Goal: Task Accomplishment & Management: Use online tool/utility

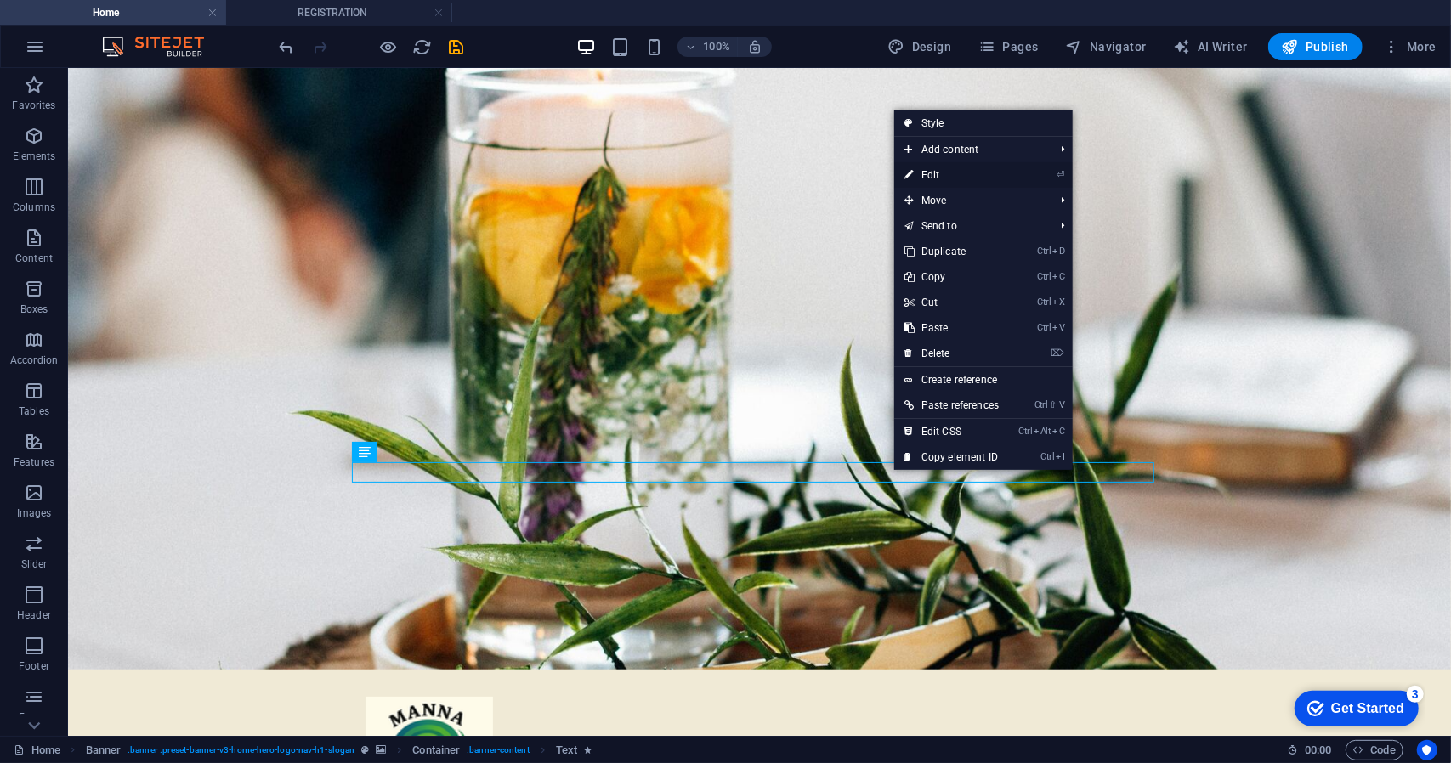
drag, startPoint x: 568, startPoint y: 104, endPoint x: 935, endPoint y: 169, distance: 372.9
click at [935, 169] on link "⏎ Edit" at bounding box center [951, 174] width 115 height 25
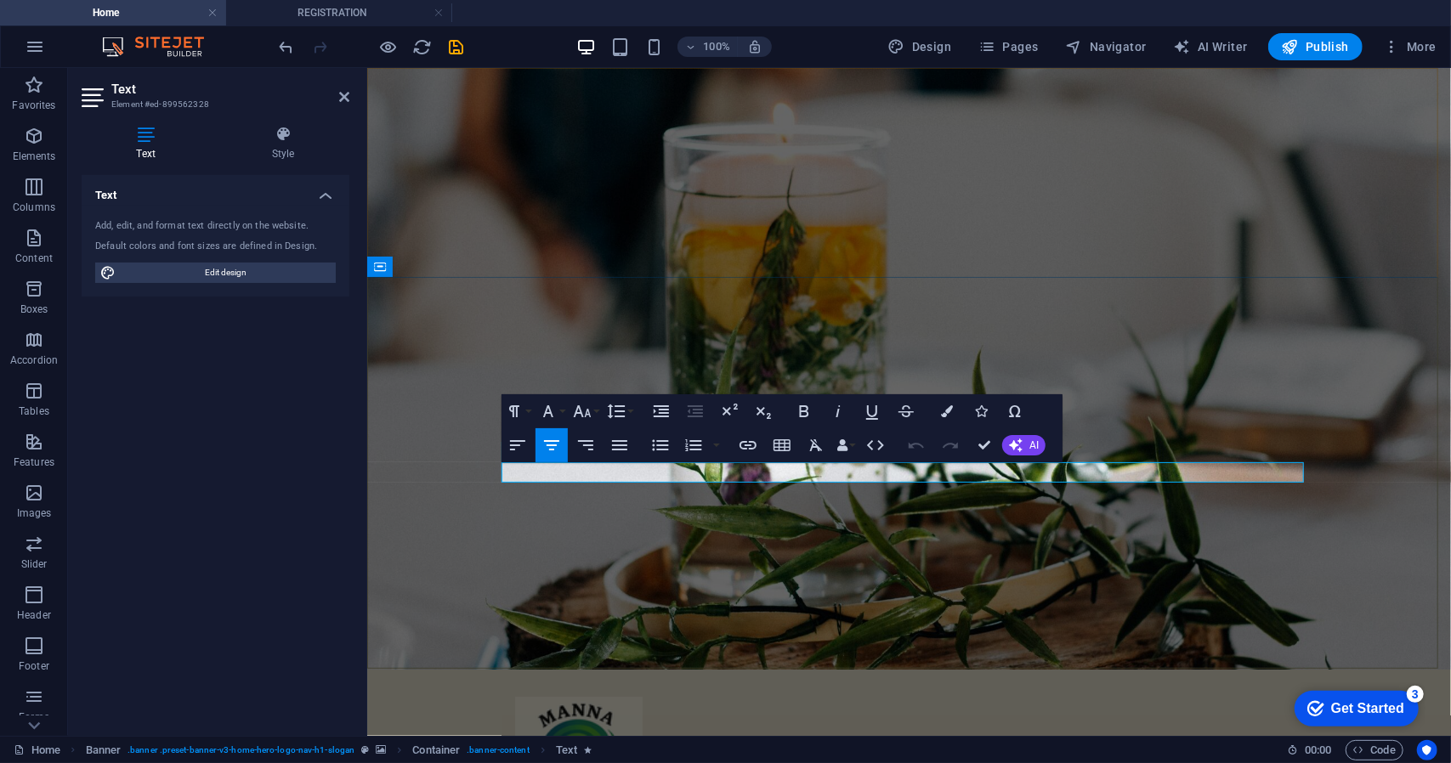
drag, startPoint x: 1049, startPoint y: 471, endPoint x: 730, endPoint y: 469, distance: 318.7
click at [557, 447] on icon "button" at bounding box center [551, 445] width 20 height 20
click at [807, 410] on icon "button" at bounding box center [804, 411] width 20 height 20
drag, startPoint x: 1021, startPoint y: 469, endPoint x: 782, endPoint y: 484, distance: 240.1
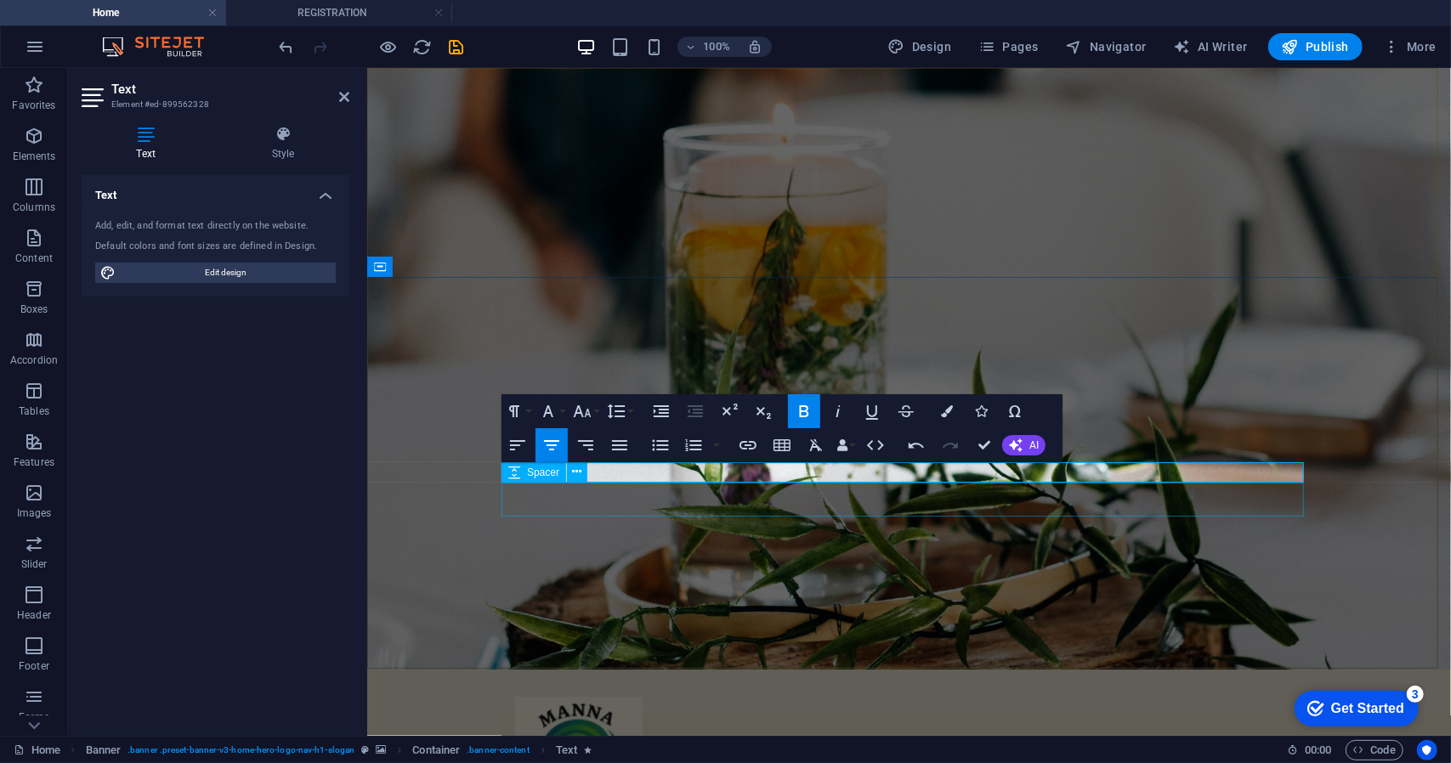
click at [806, 416] on icon "button" at bounding box center [804, 411] width 9 height 12
click at [600, 409] on button "Font Size" at bounding box center [585, 411] width 32 height 34
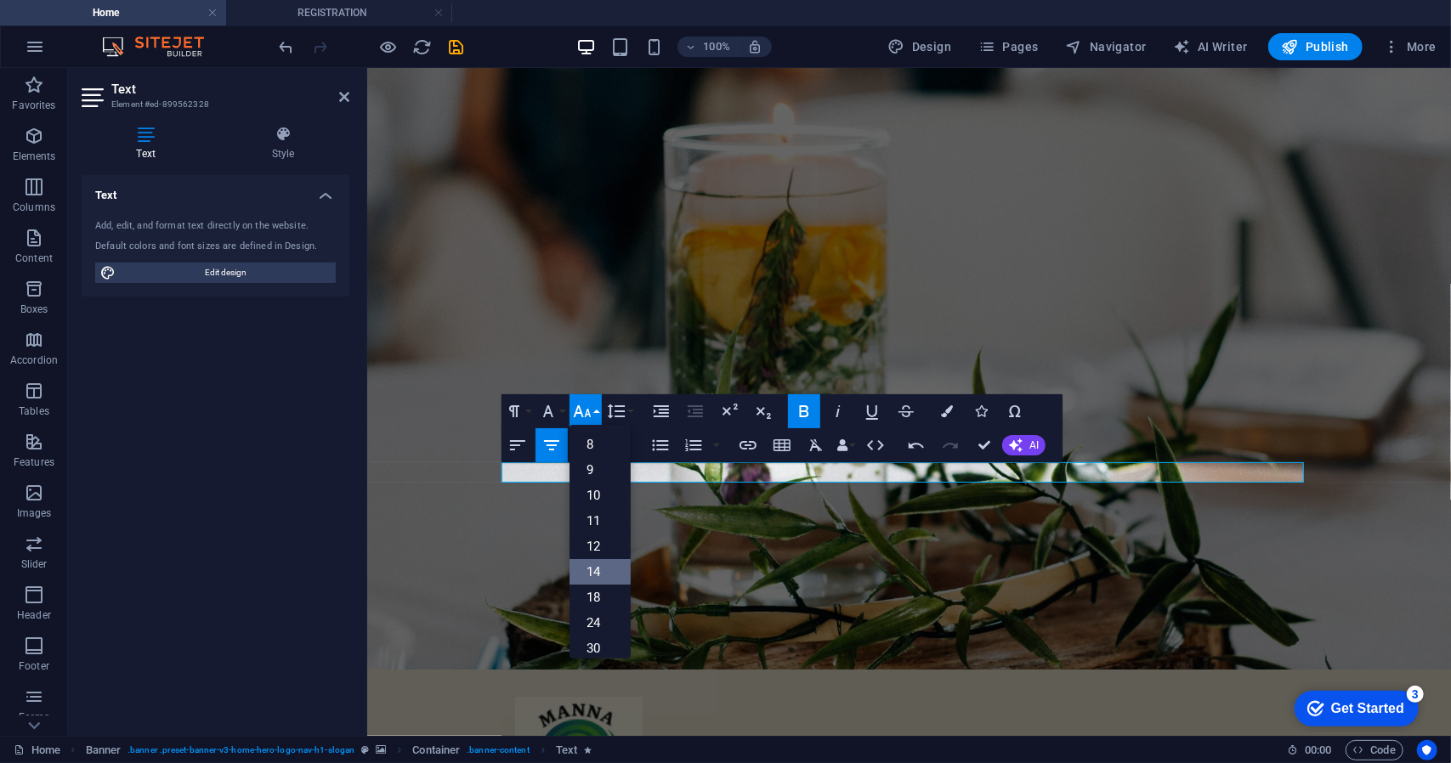
click at [614, 582] on link "14" at bounding box center [599, 571] width 61 height 25
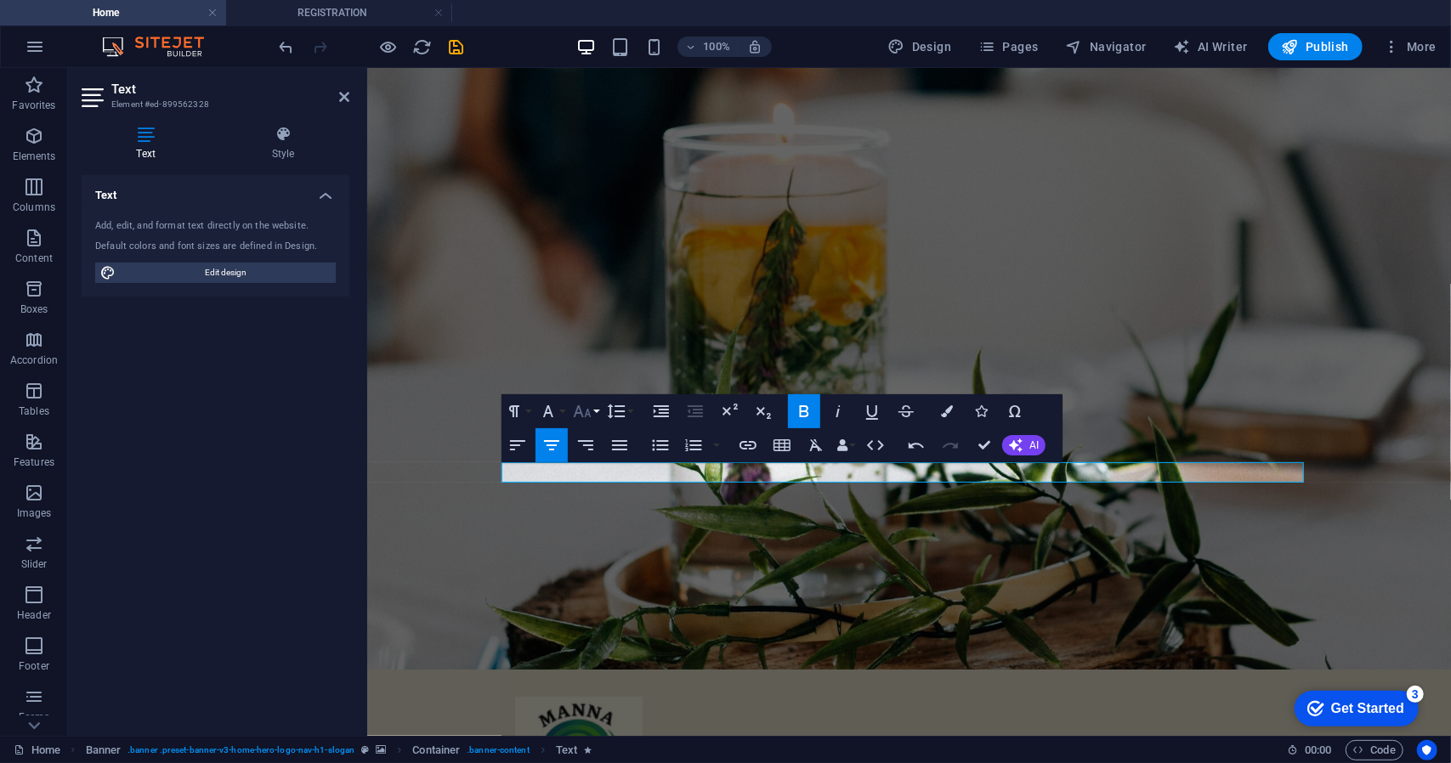
click at [599, 416] on button "Font Size" at bounding box center [585, 411] width 32 height 34
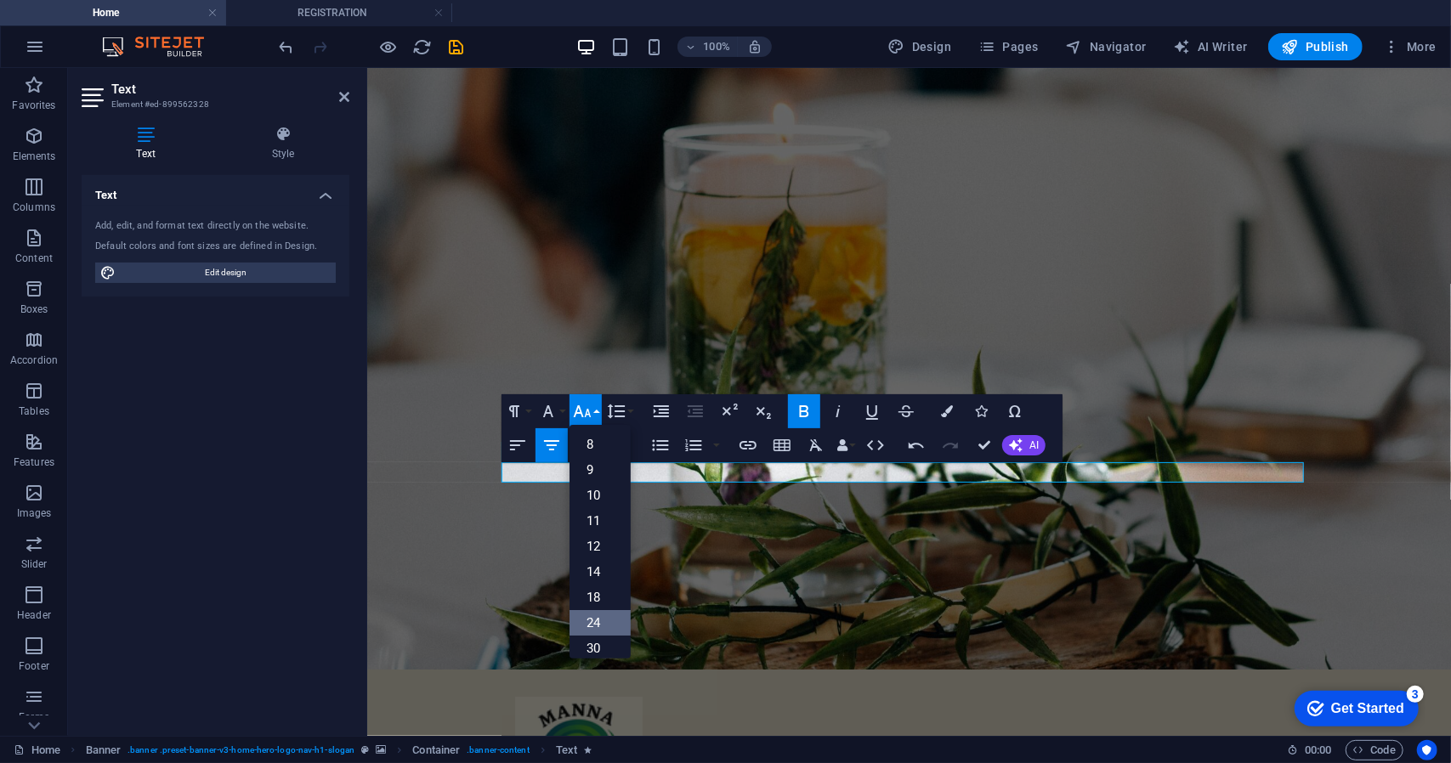
click at [605, 621] on link "24" at bounding box center [599, 622] width 61 height 25
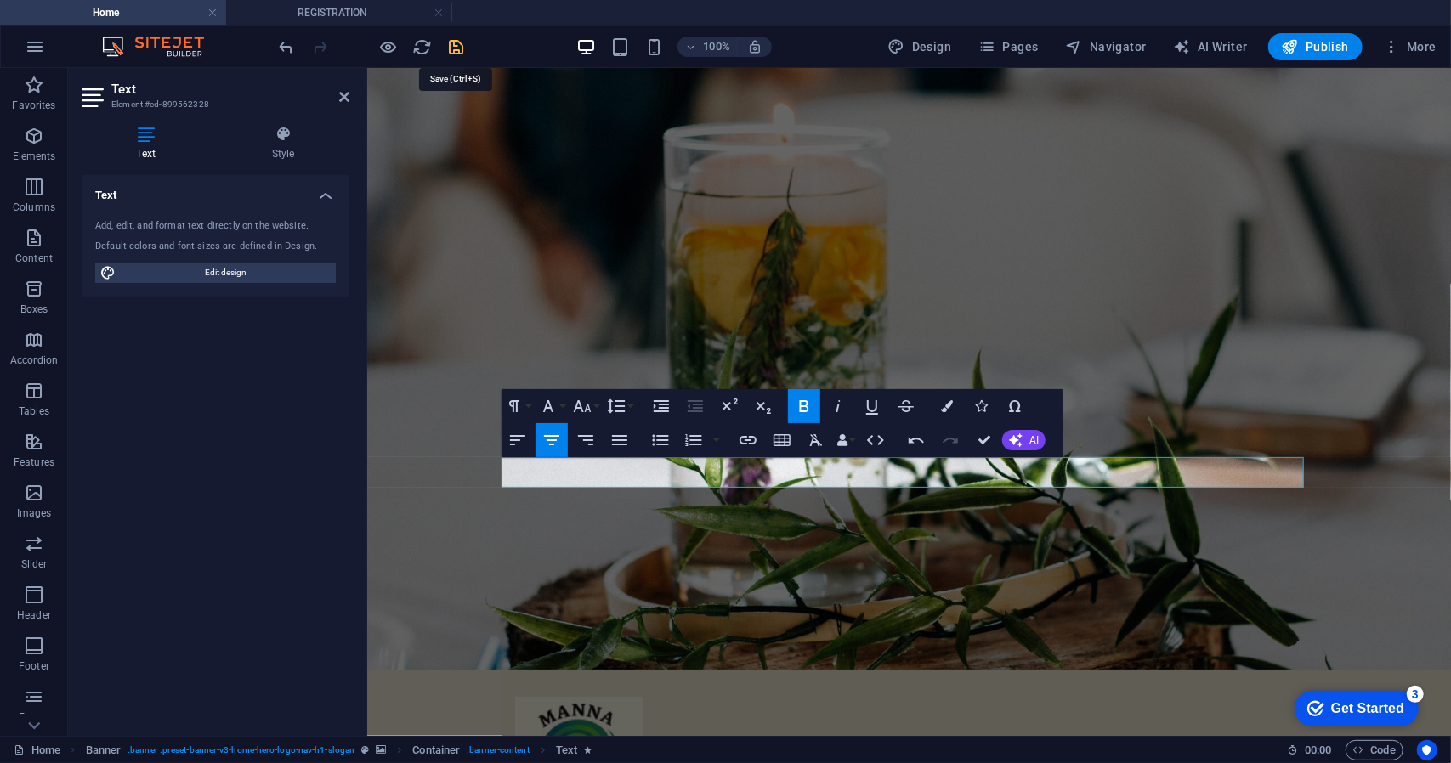
click at [458, 48] on icon "save" at bounding box center [457, 47] width 20 height 20
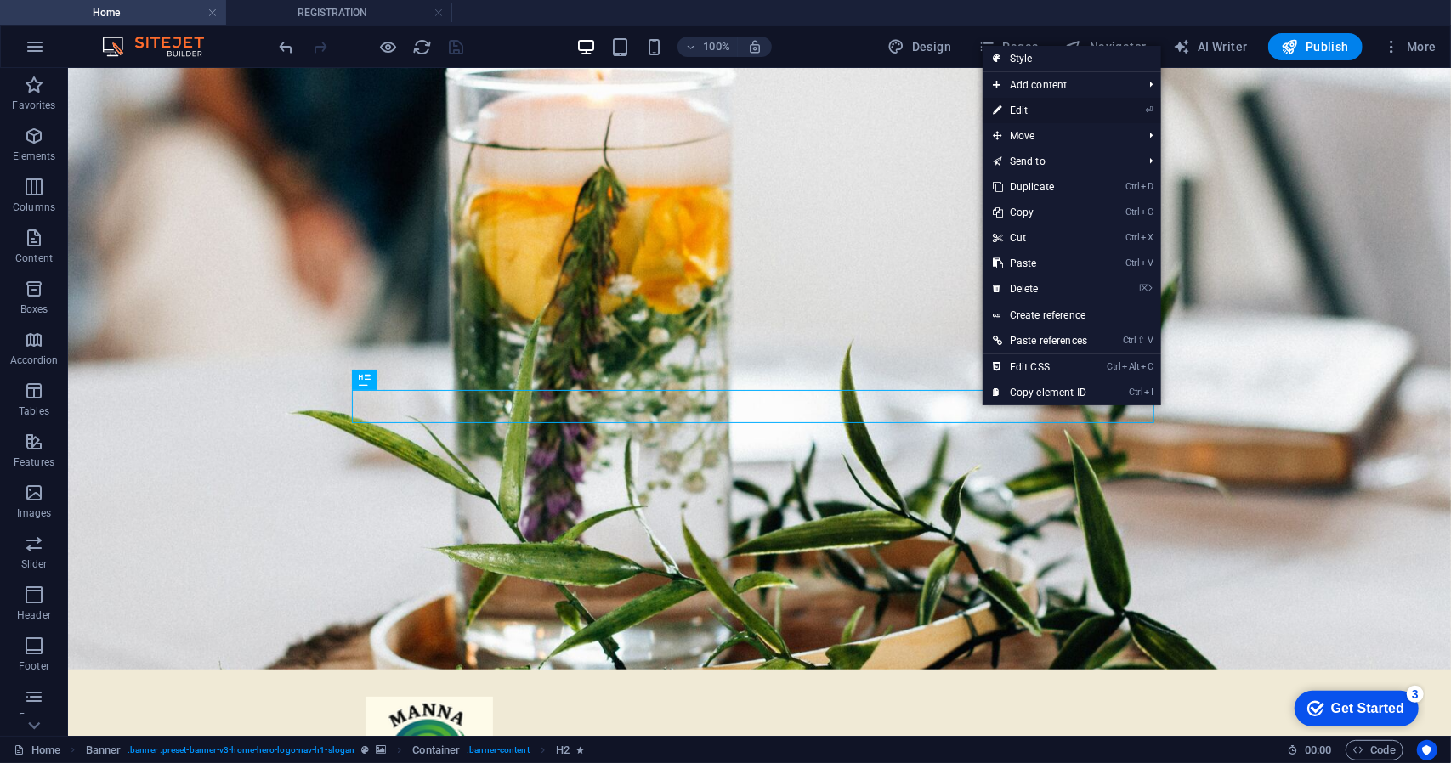
click at [1021, 107] on link "⏎ Edit" at bounding box center [1039, 110] width 115 height 25
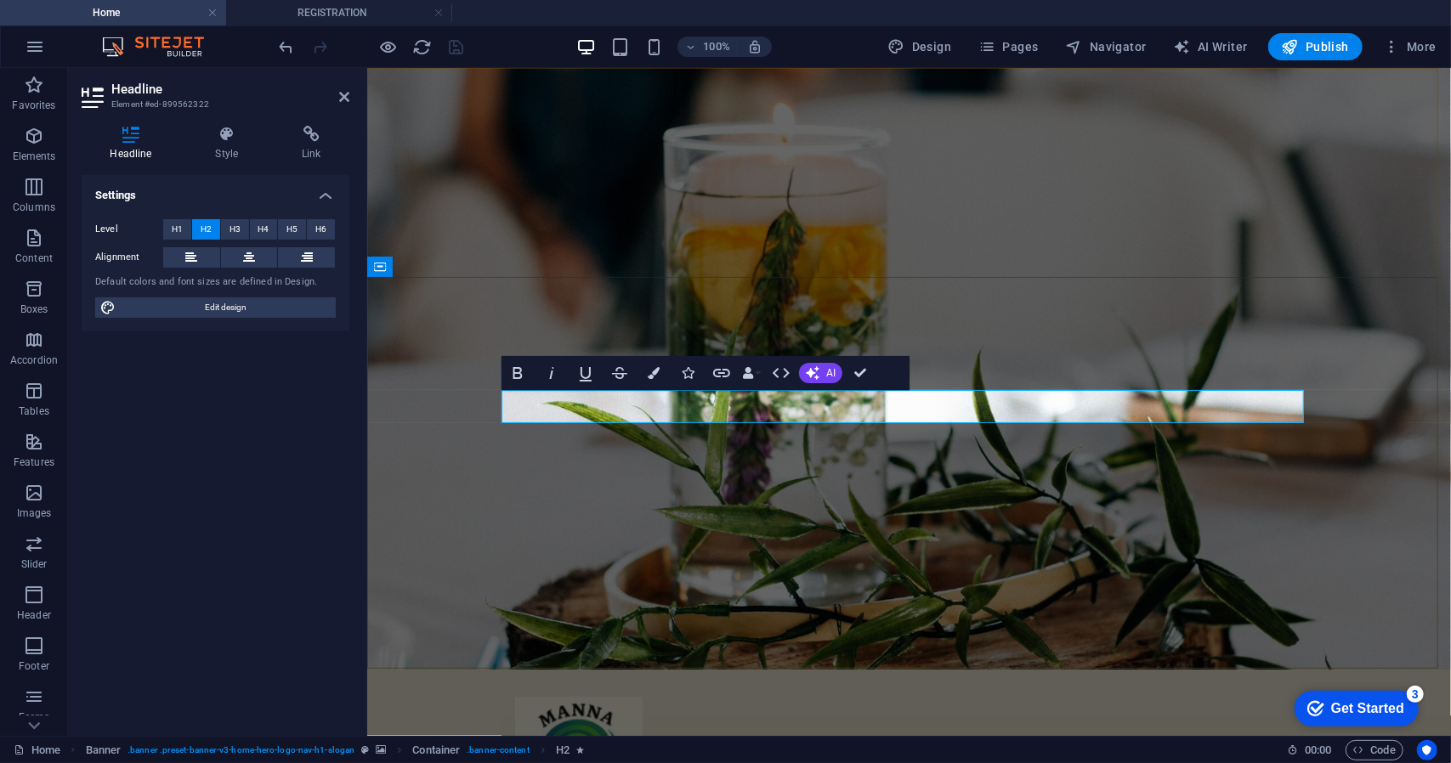
drag, startPoint x: 696, startPoint y: 410, endPoint x: 1177, endPoint y: 403, distance: 481.0
click at [823, 374] on button "AI" at bounding box center [820, 373] width 43 height 20
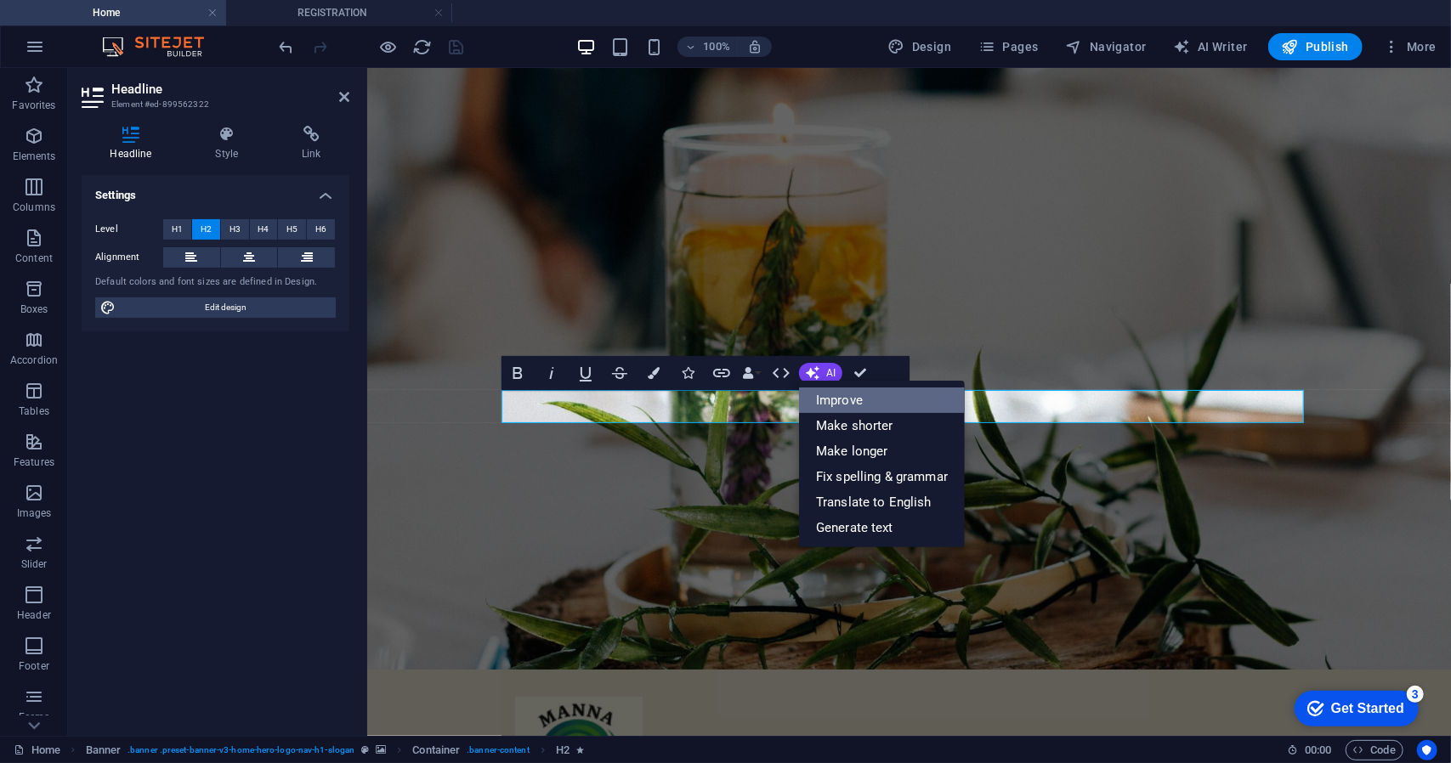
click at [857, 396] on link "Improve" at bounding box center [882, 399] width 166 height 25
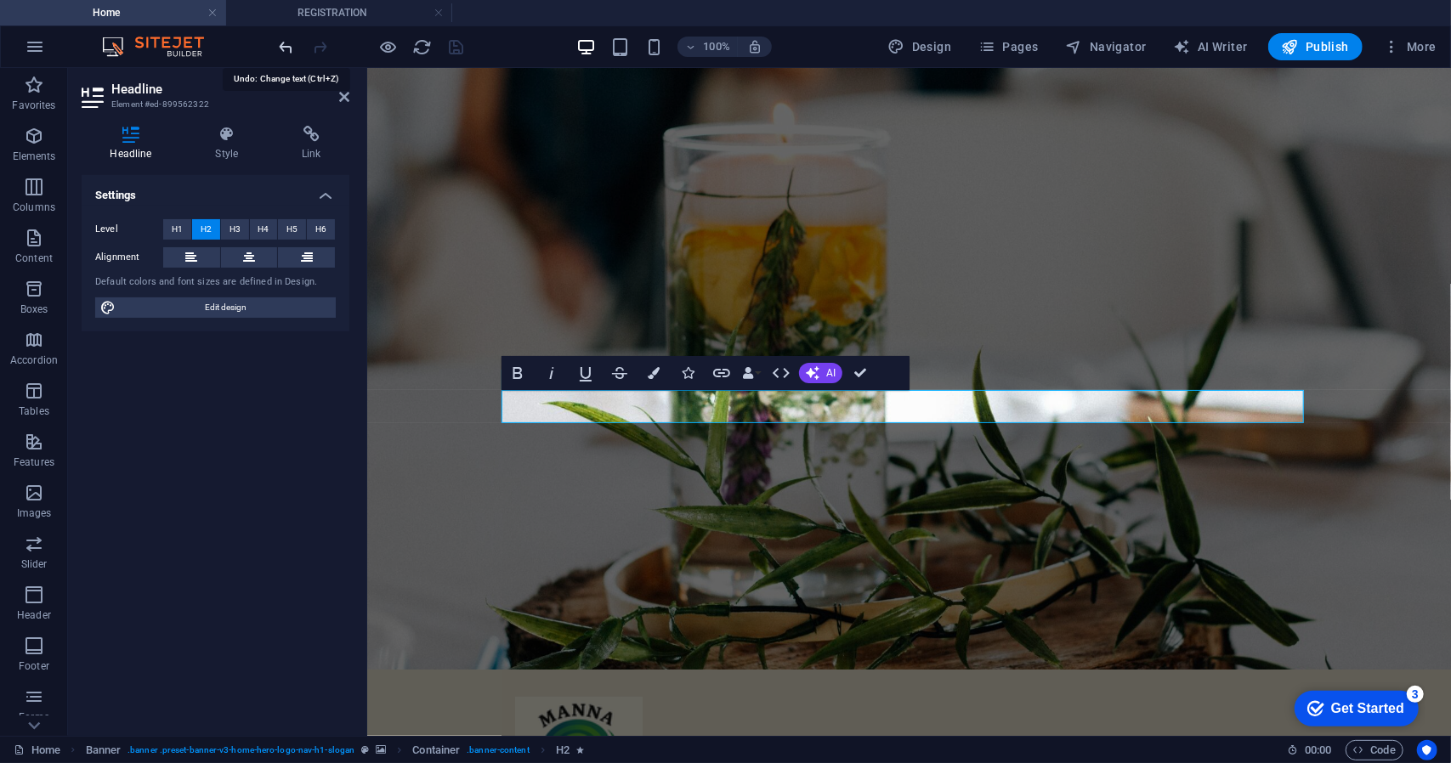
click at [286, 47] on icon "undo" at bounding box center [287, 47] width 20 height 20
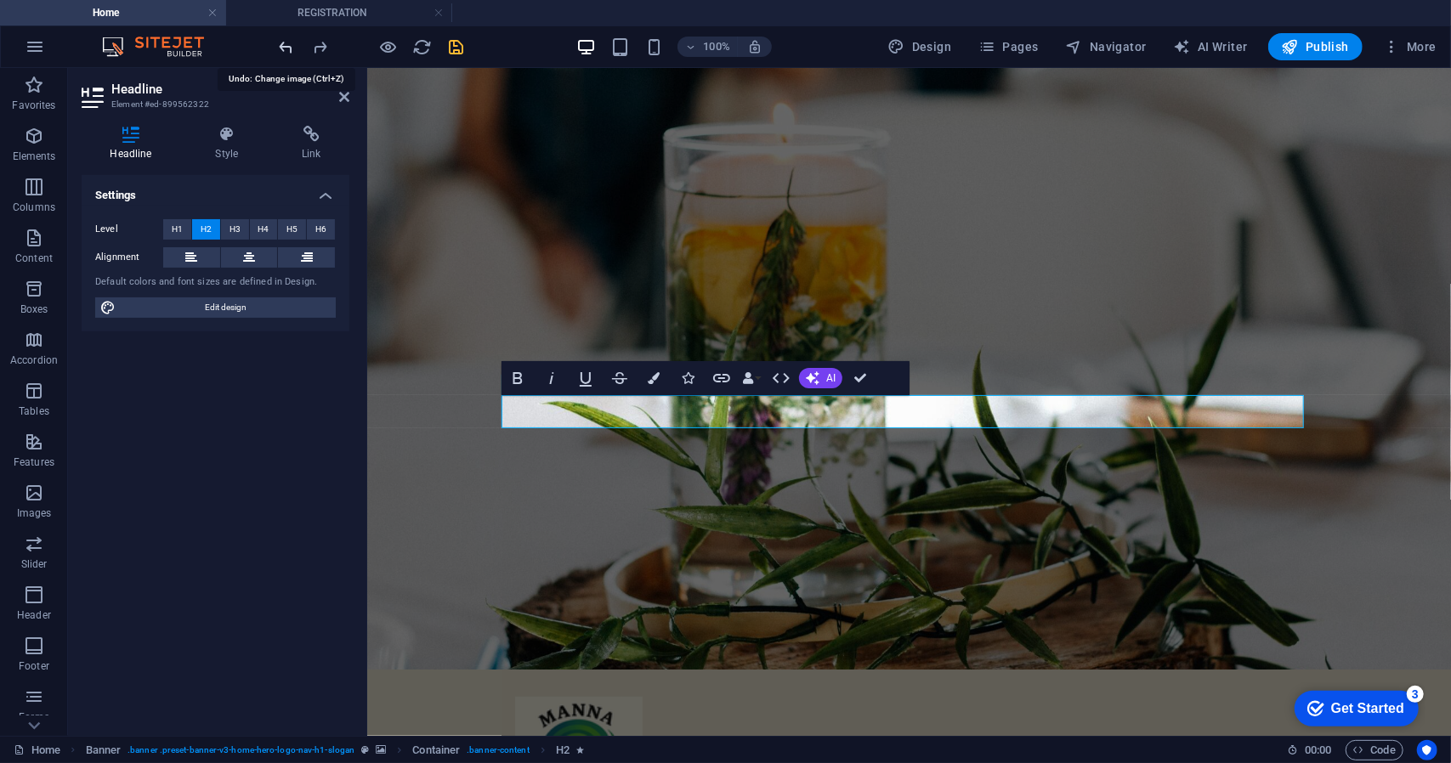
click at [286, 45] on icon "undo" at bounding box center [287, 47] width 20 height 20
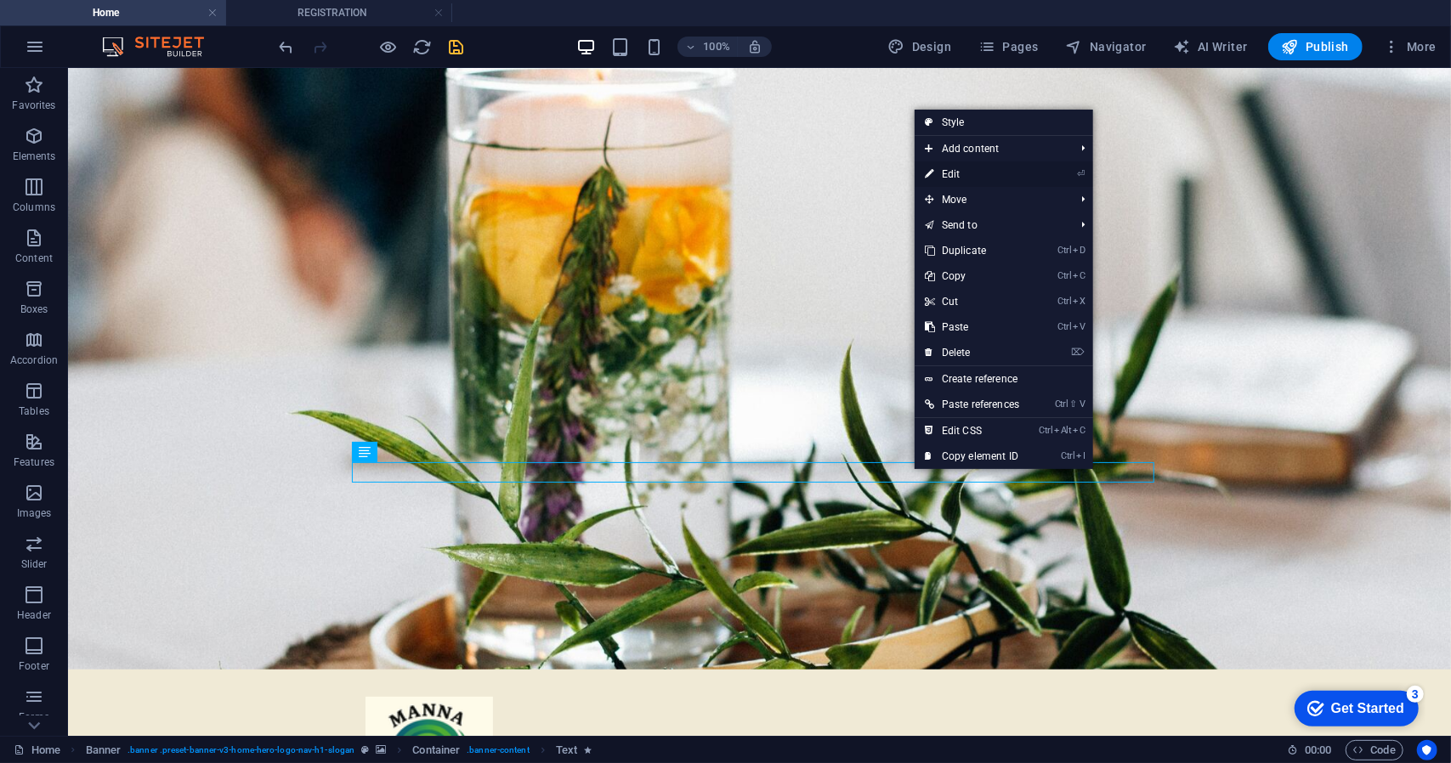
click at [953, 178] on link "⏎ Edit" at bounding box center [971, 173] width 115 height 25
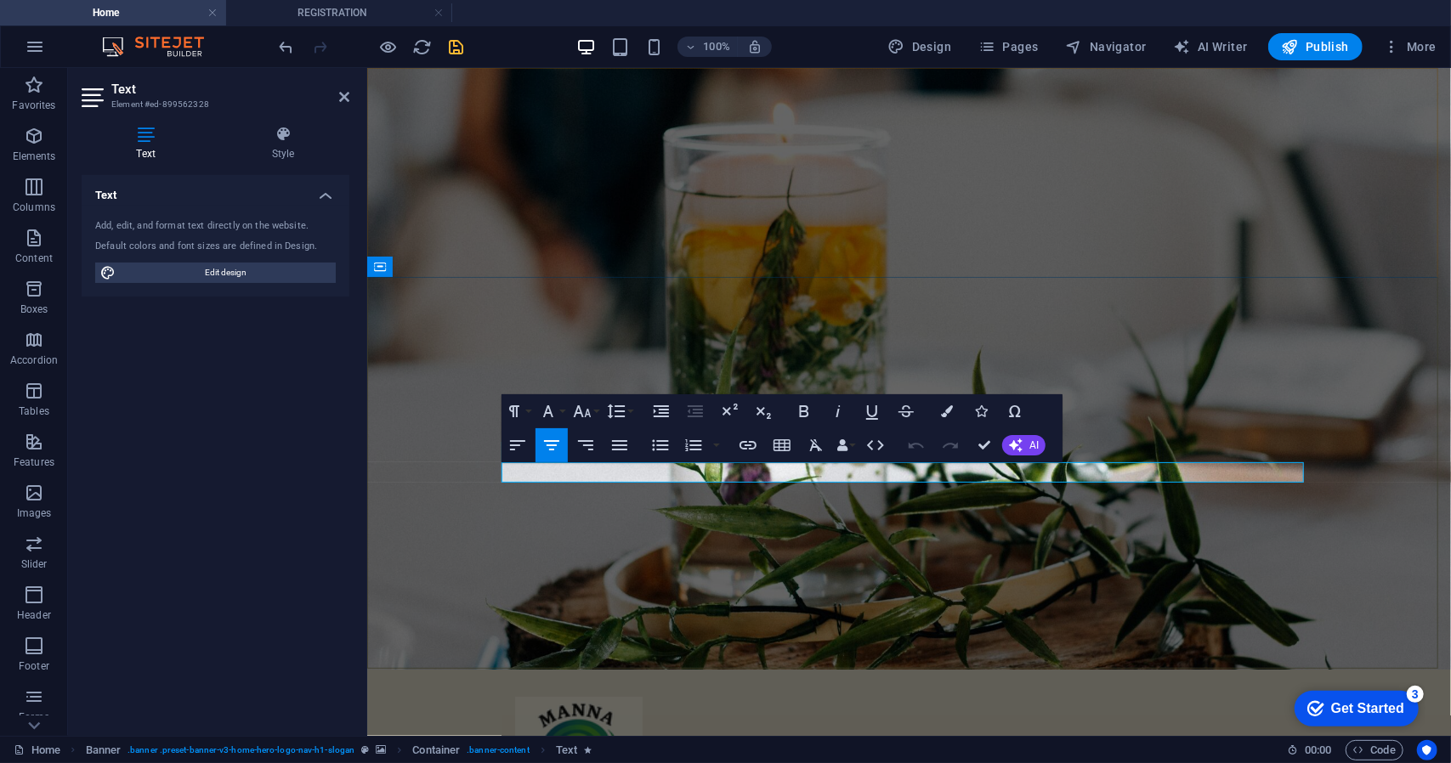
drag, startPoint x: 1015, startPoint y: 472, endPoint x: 783, endPoint y: 476, distance: 232.9
click at [805, 417] on icon "button" at bounding box center [804, 411] width 20 height 20
click at [596, 414] on button "Font Size" at bounding box center [585, 411] width 32 height 34
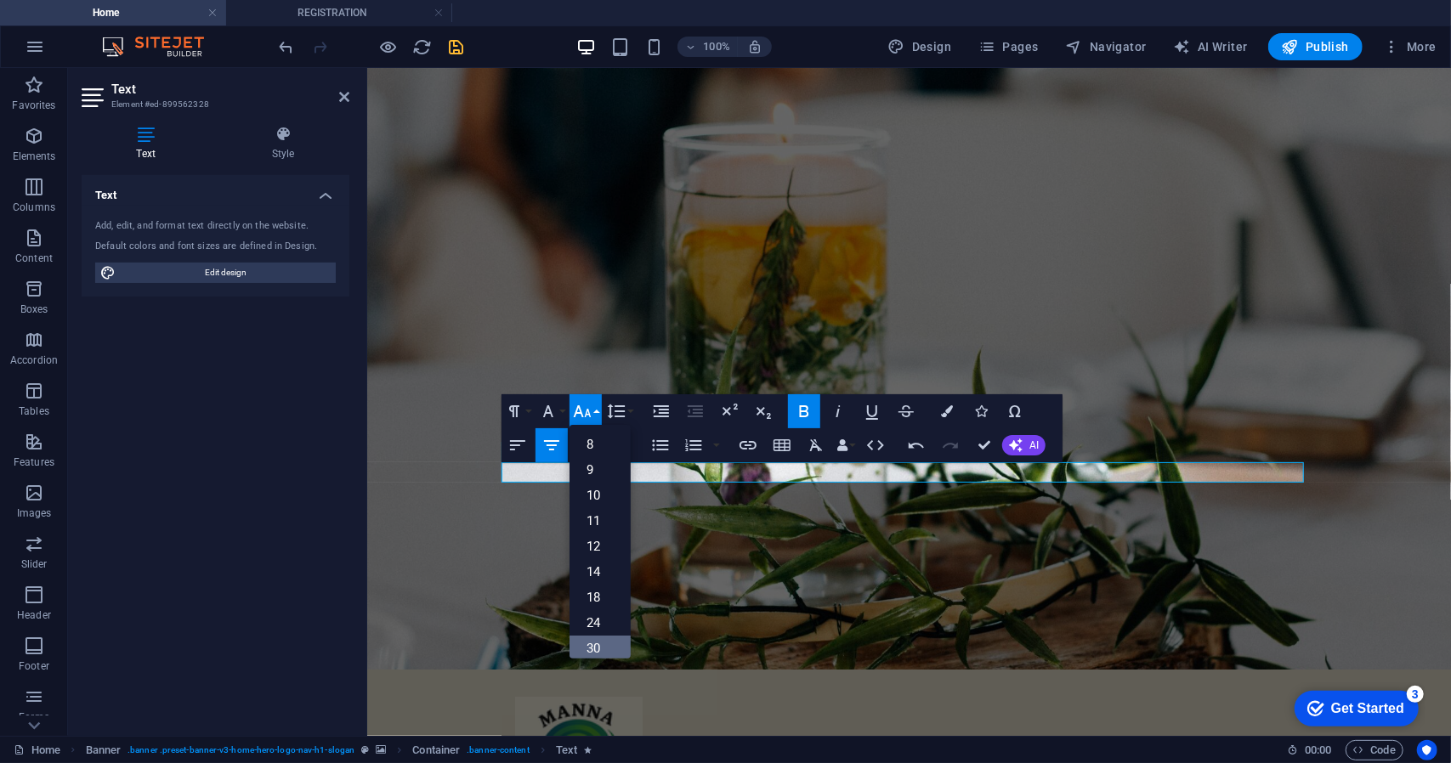
click at [599, 649] on link "30" at bounding box center [599, 648] width 61 height 25
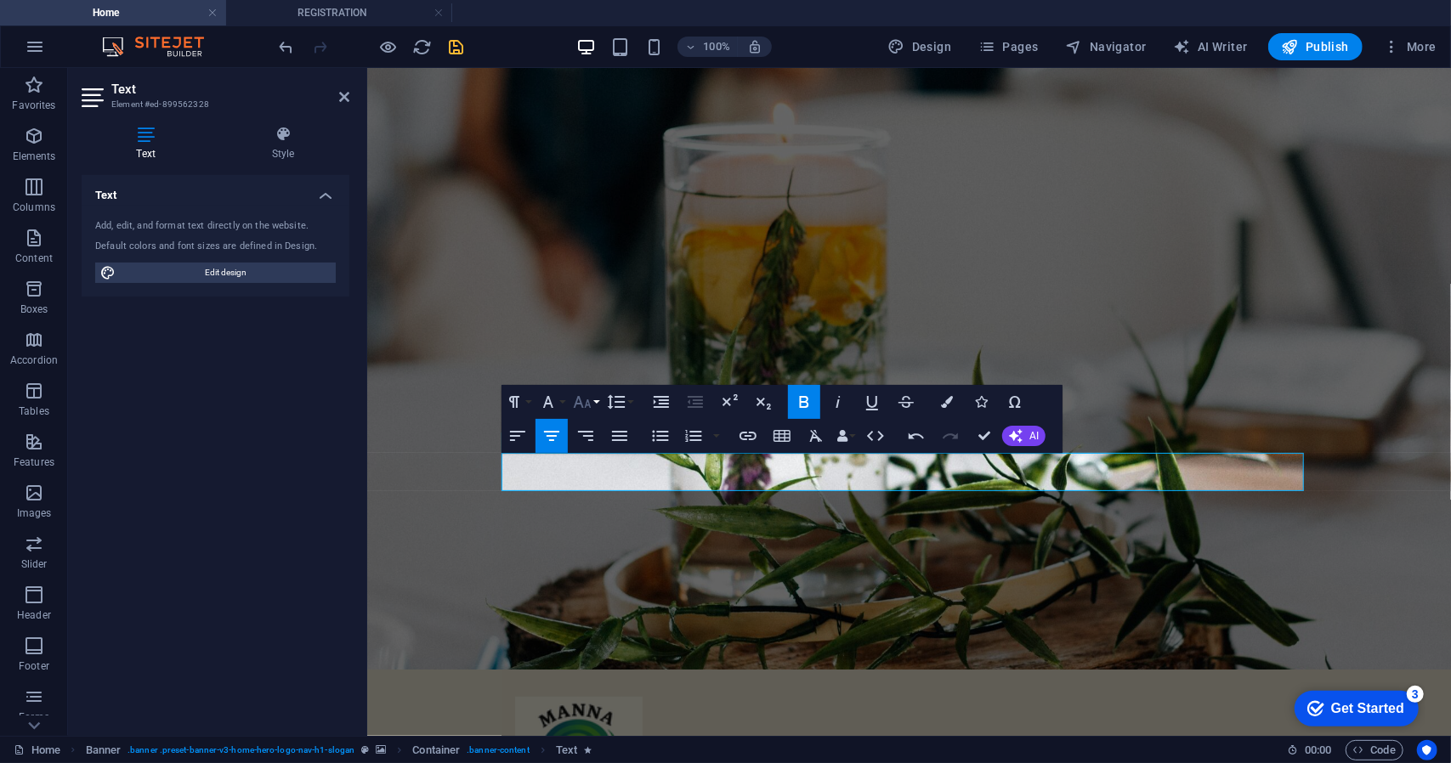
click at [593, 400] on button "Font Size" at bounding box center [585, 402] width 32 height 34
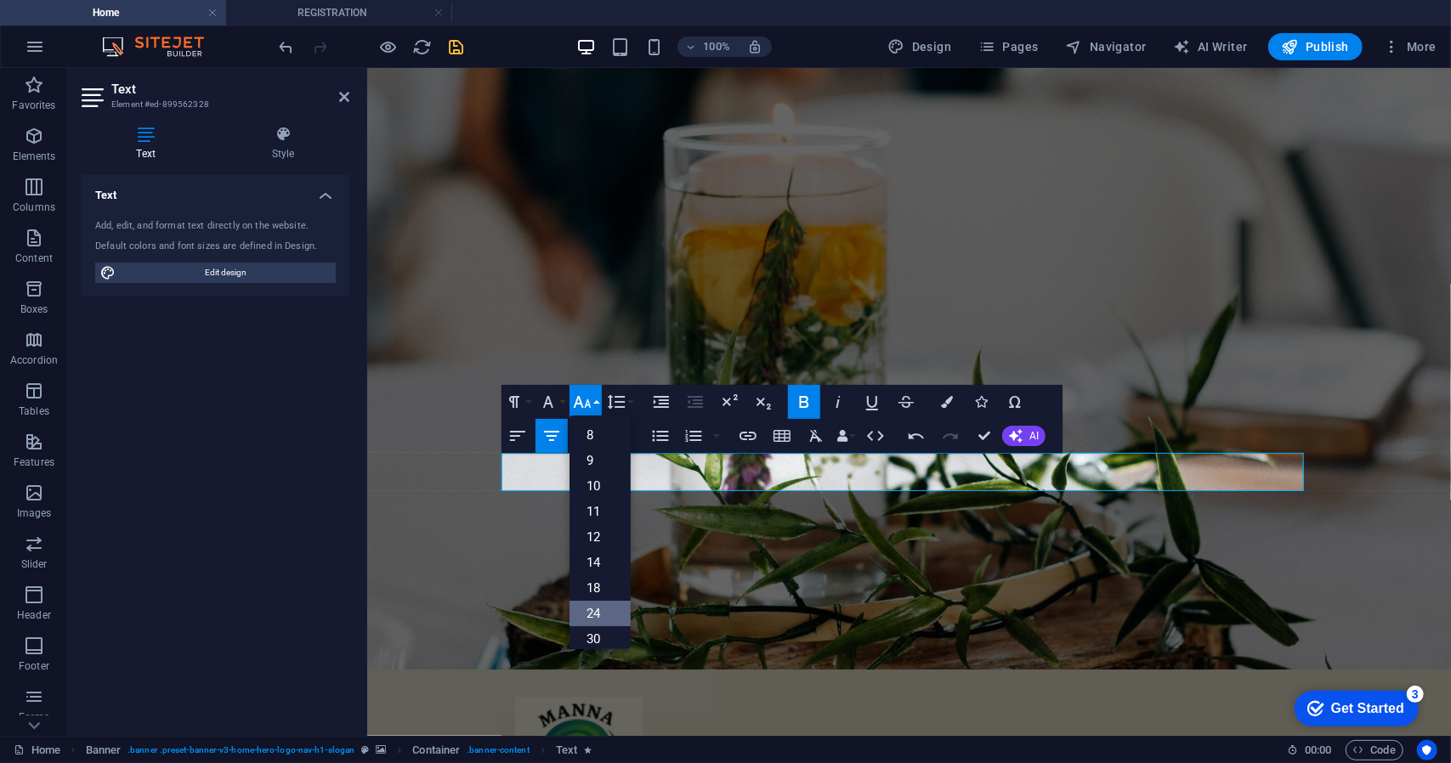
click at [596, 607] on link "24" at bounding box center [599, 613] width 61 height 25
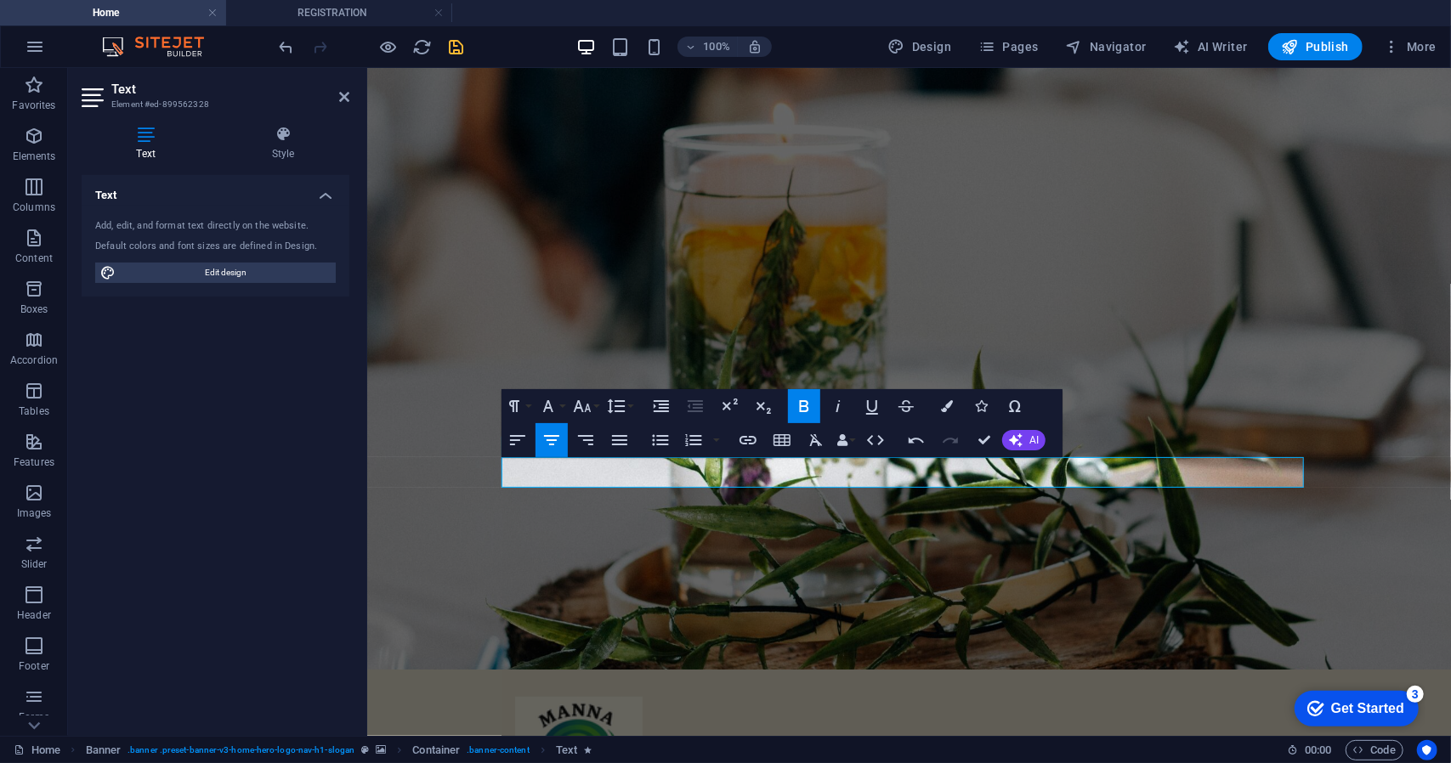
click at [265, 440] on div "Text Add, edit, and format text directly on the website. Default colors and fon…" at bounding box center [216, 448] width 268 height 547
click at [461, 48] on icon "save" at bounding box center [457, 47] width 20 height 20
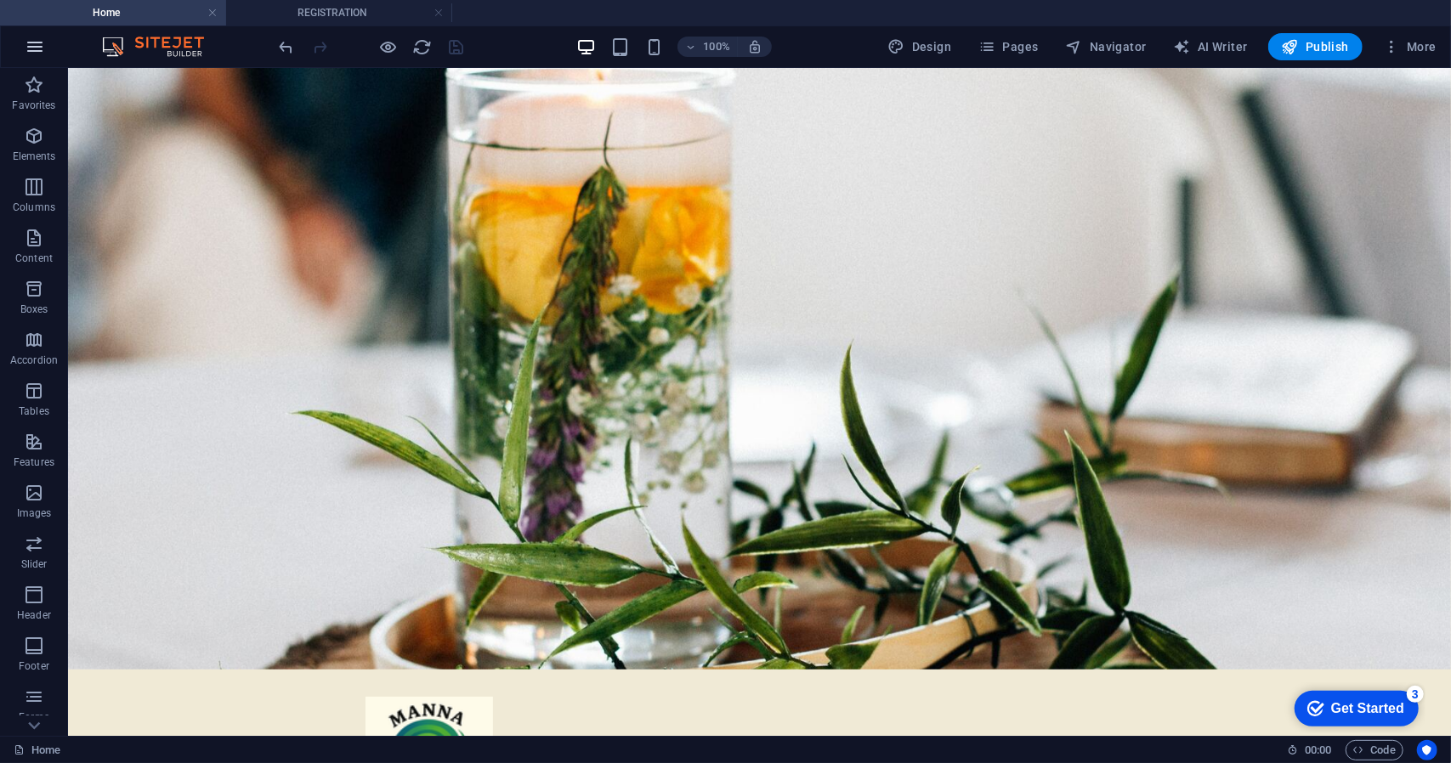
click at [33, 45] on icon "button" at bounding box center [35, 47] width 20 height 20
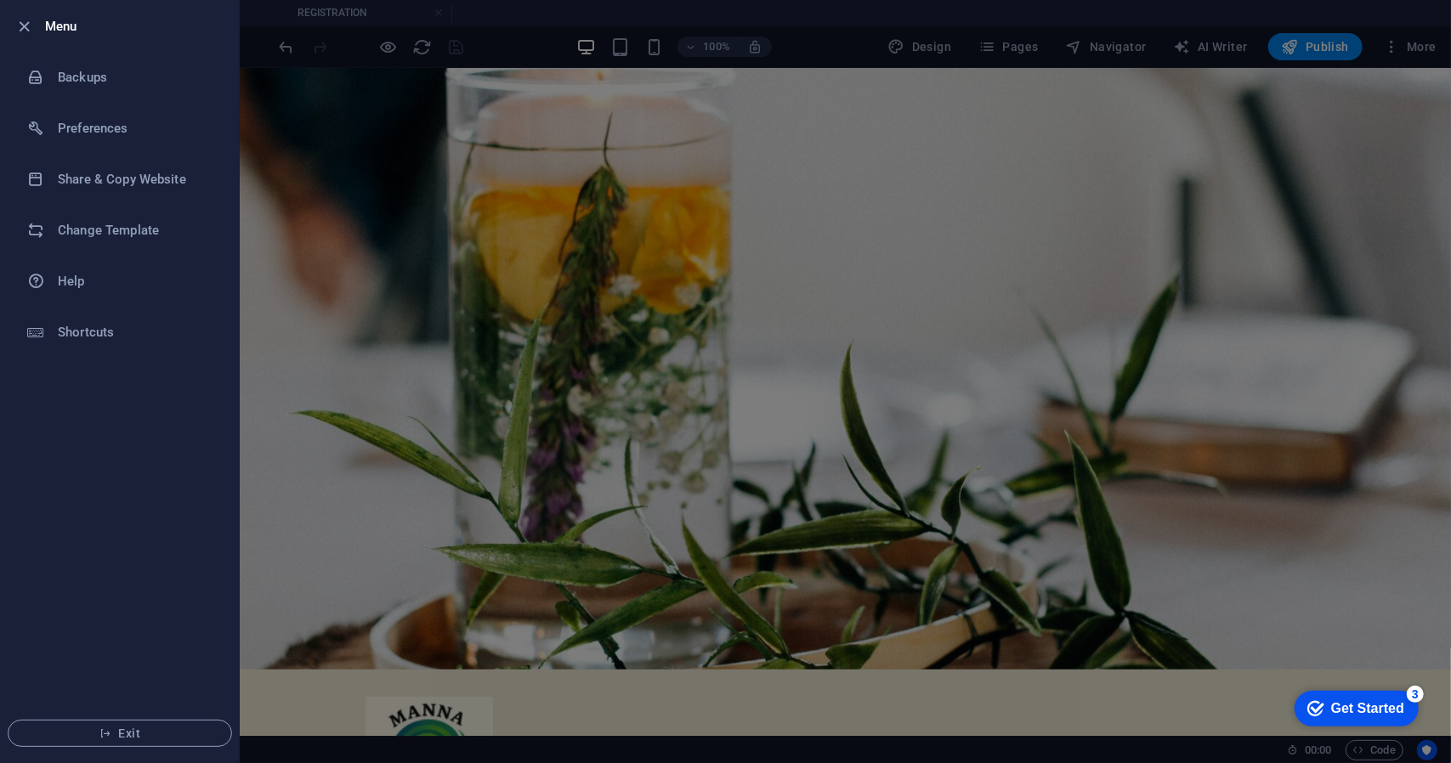
click at [143, 353] on li "Shortcuts" at bounding box center [120, 332] width 238 height 51
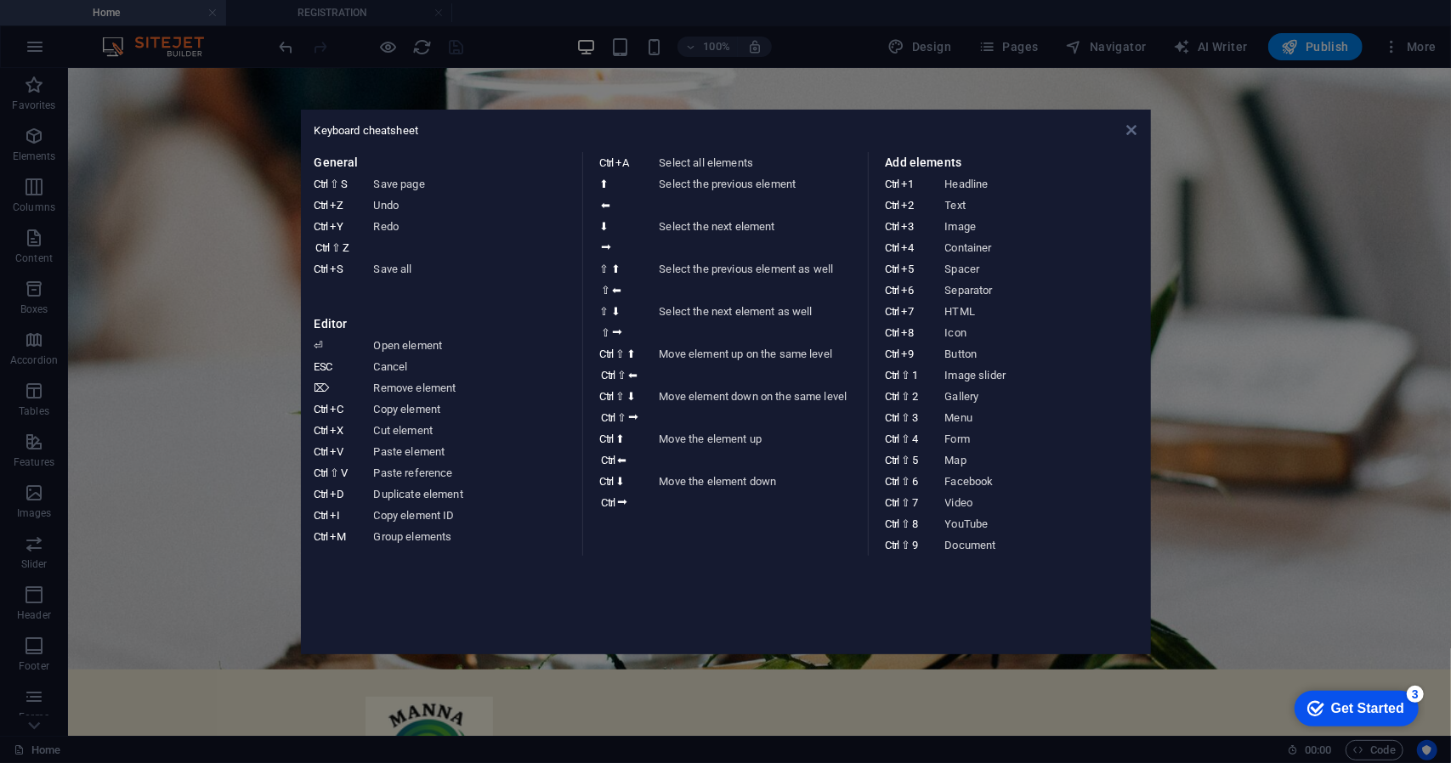
drag, startPoint x: 1135, startPoint y: 125, endPoint x: 1067, endPoint y: 76, distance: 84.0
click at [1135, 125] on icon at bounding box center [1131, 130] width 10 height 14
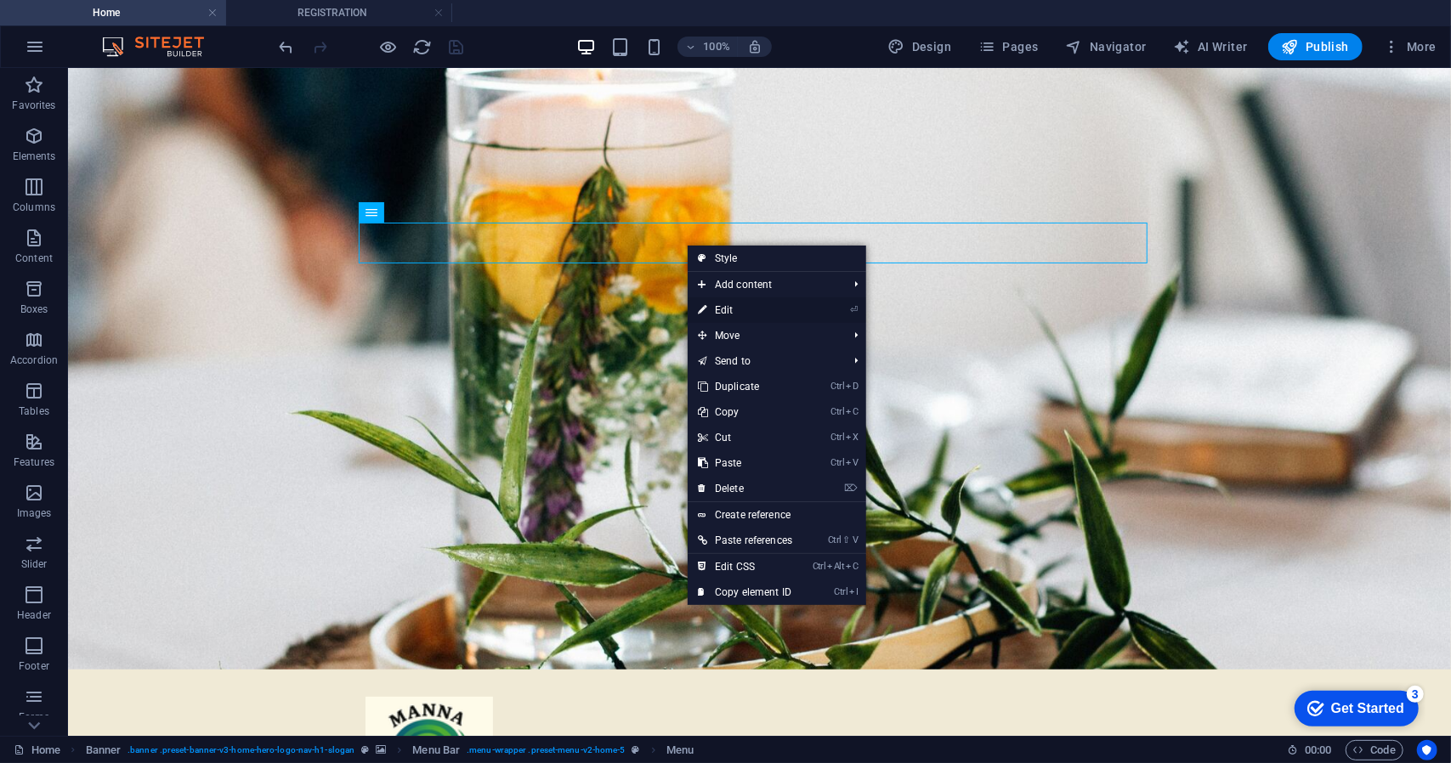
click at [732, 314] on link "⏎ Edit" at bounding box center [744, 309] width 115 height 25
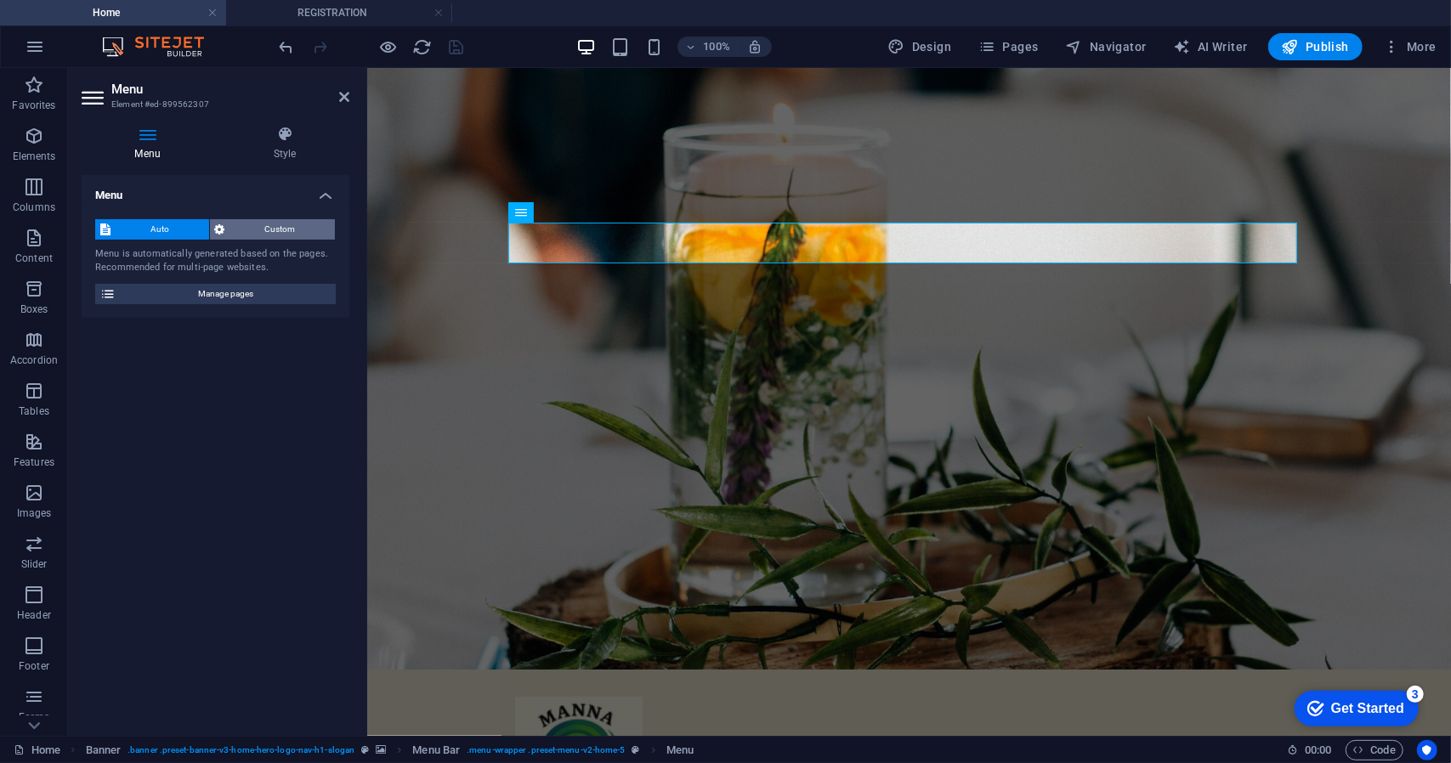
click at [274, 236] on span "Custom" at bounding box center [280, 229] width 100 height 20
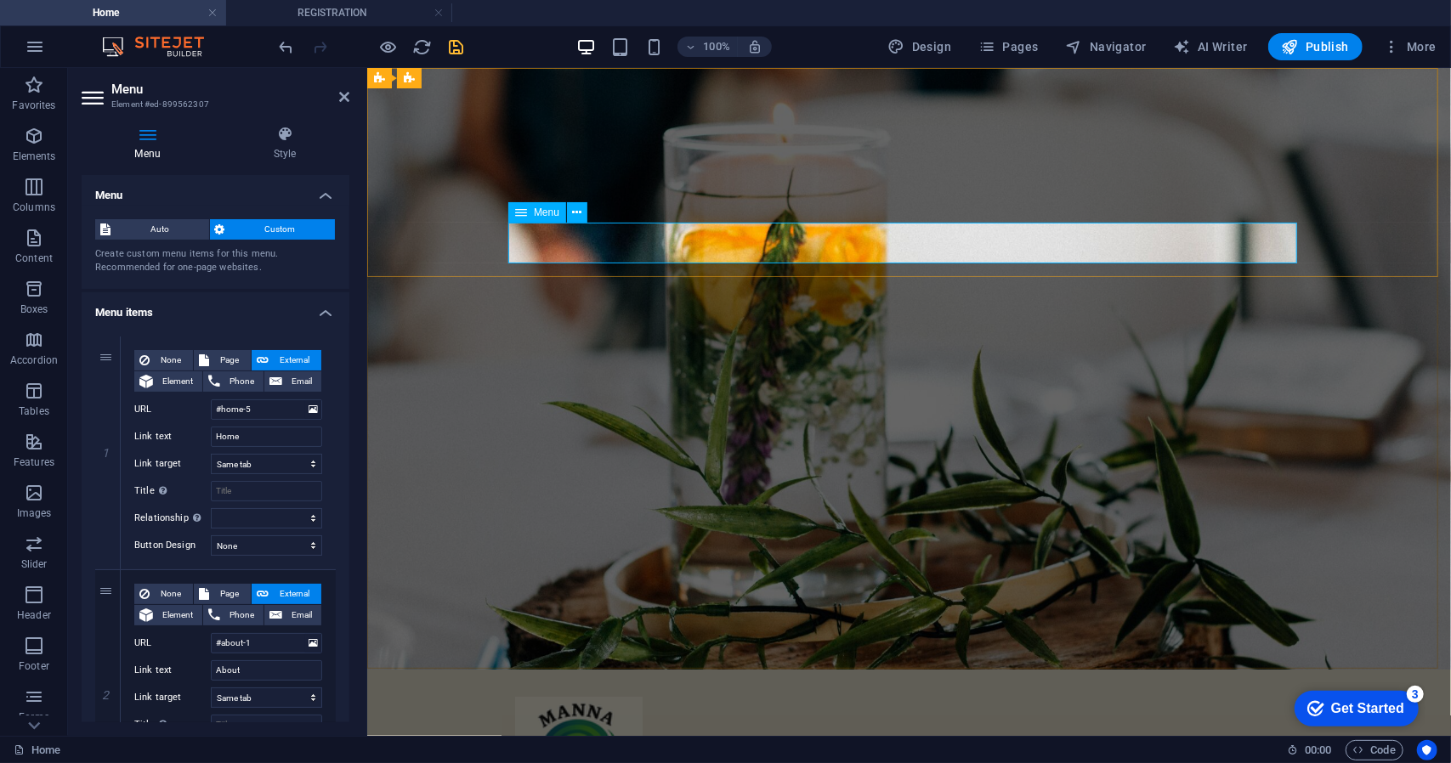
drag, startPoint x: 344, startPoint y: 478, endPoint x: 357, endPoint y: 633, distance: 155.2
click at [357, 633] on div "Menu Style Menu Auto Custom Create custom menu items for this menu. Recommended…" at bounding box center [215, 424] width 295 height 624
drag, startPoint x: 345, startPoint y: 495, endPoint x: 353, endPoint y: 653, distance: 158.3
click at [349, 662] on div "Menu Style Menu Auto Custom Create custom menu items for this menu. Recommended…" at bounding box center [215, 424] width 295 height 624
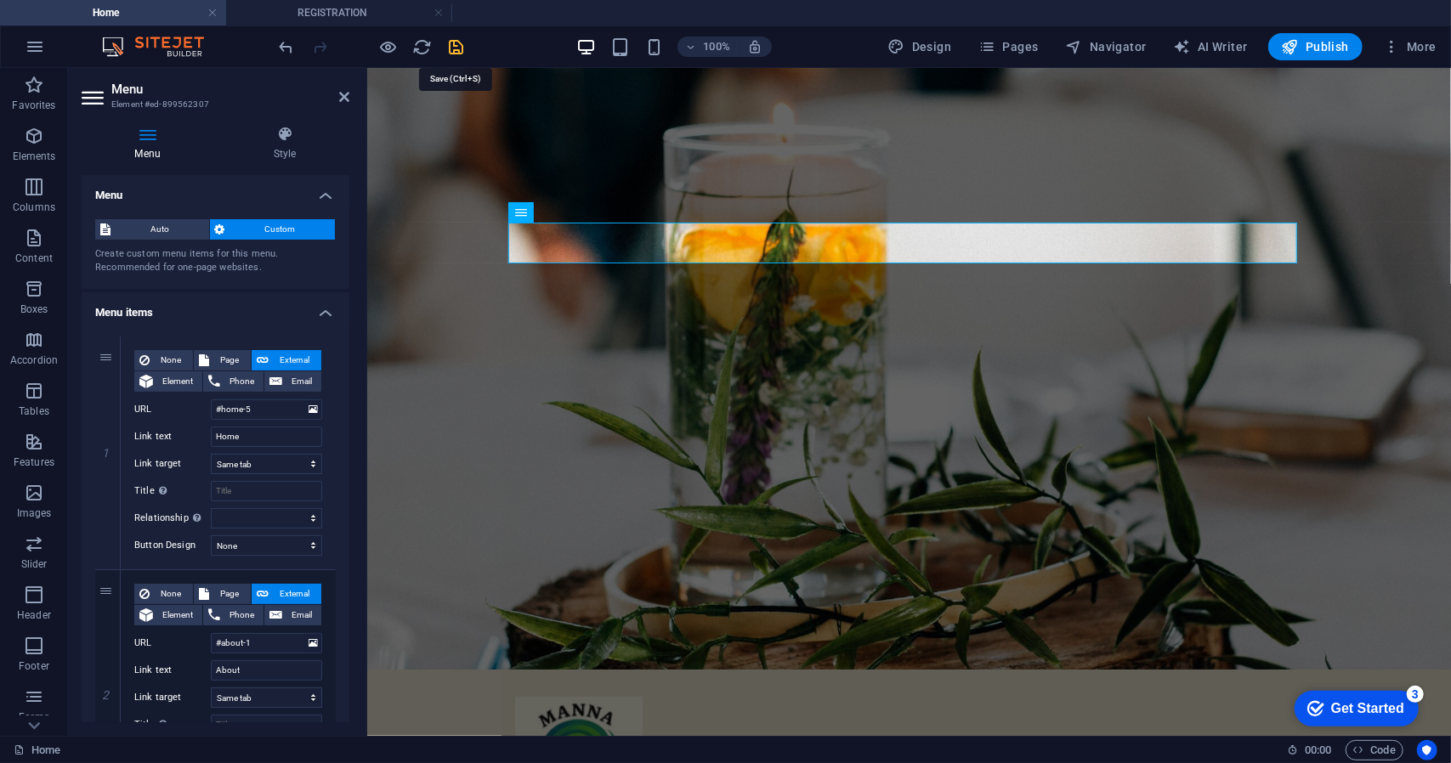
click at [450, 45] on icon "save" at bounding box center [457, 47] width 20 height 20
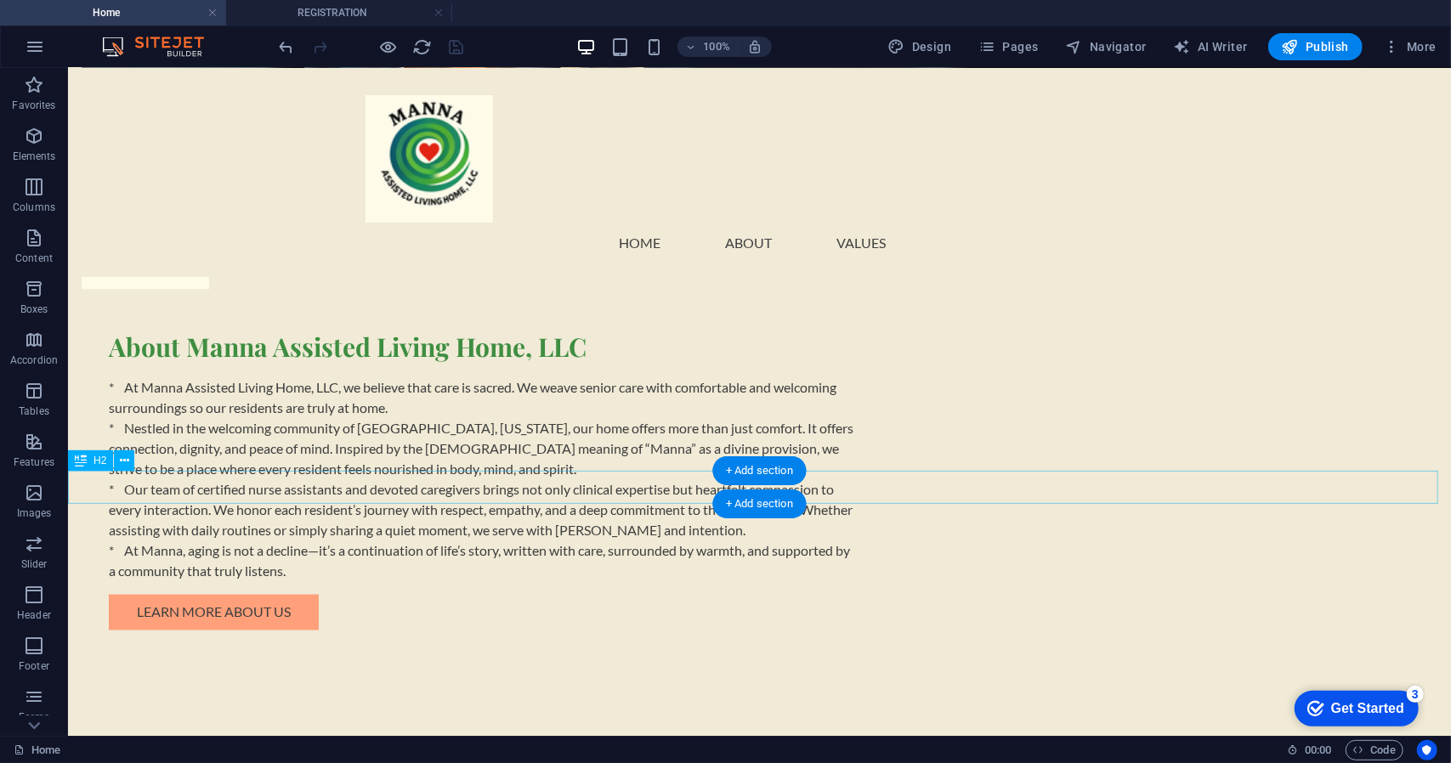
scroll to position [1615, 0]
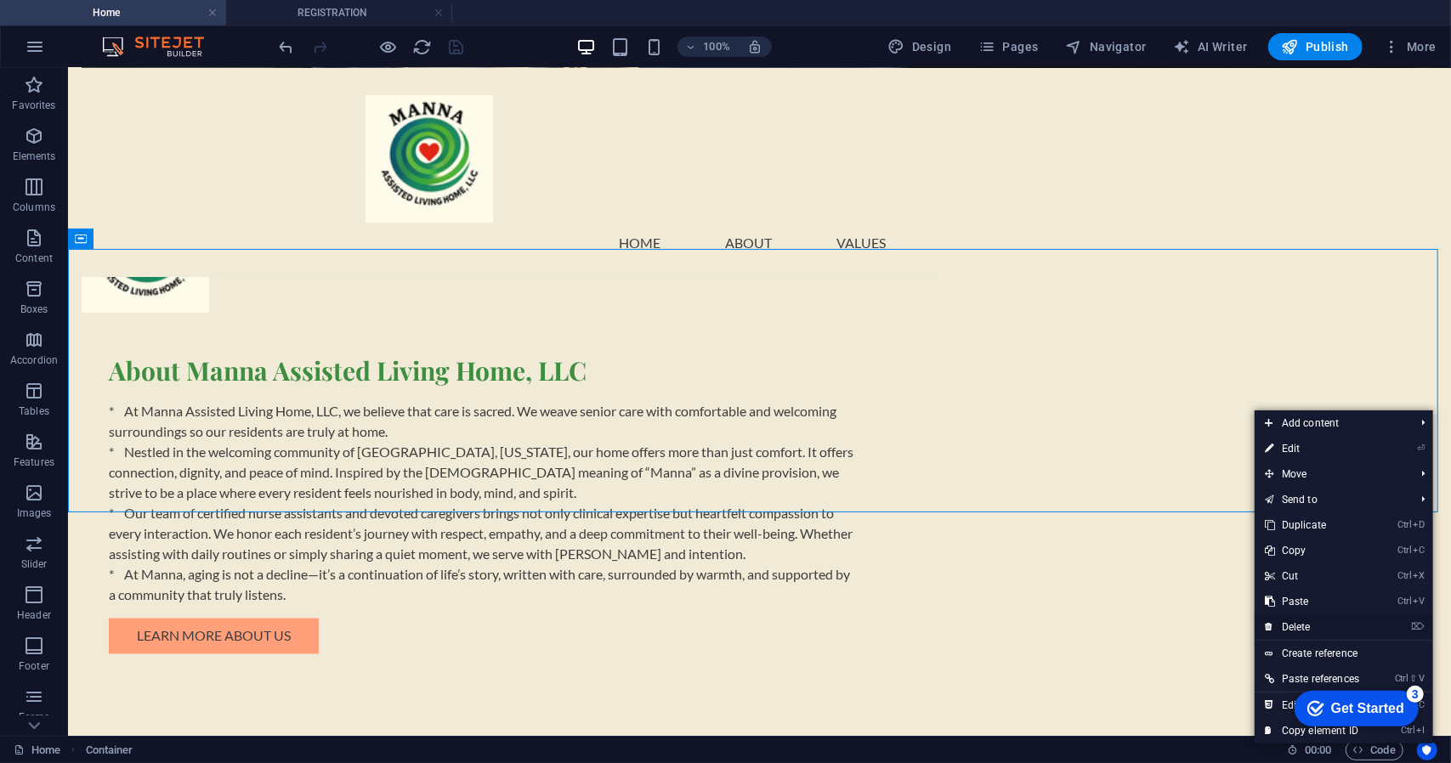
click at [1302, 621] on link "⌦ Delete" at bounding box center [1311, 626] width 115 height 25
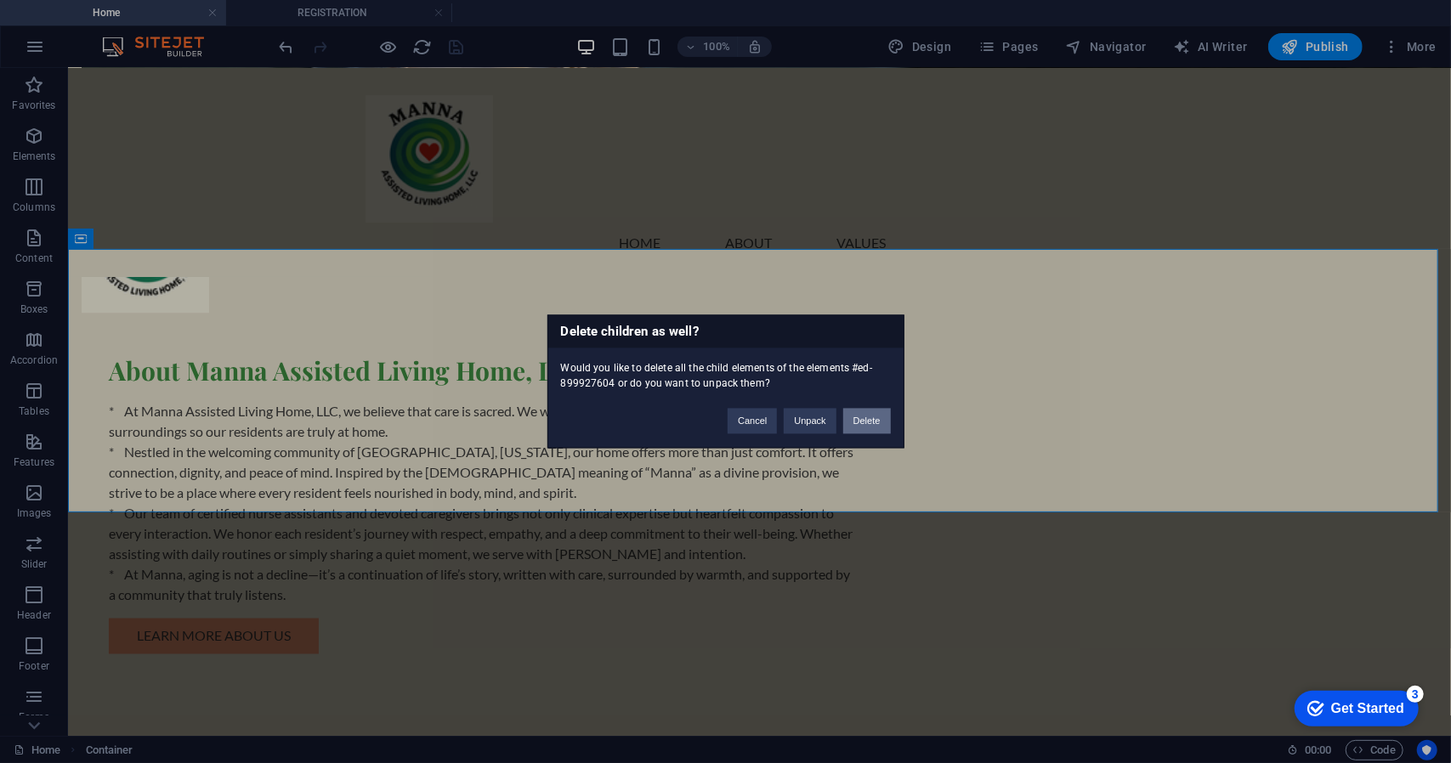
click at [860, 426] on button "Delete" at bounding box center [867, 421] width 48 height 25
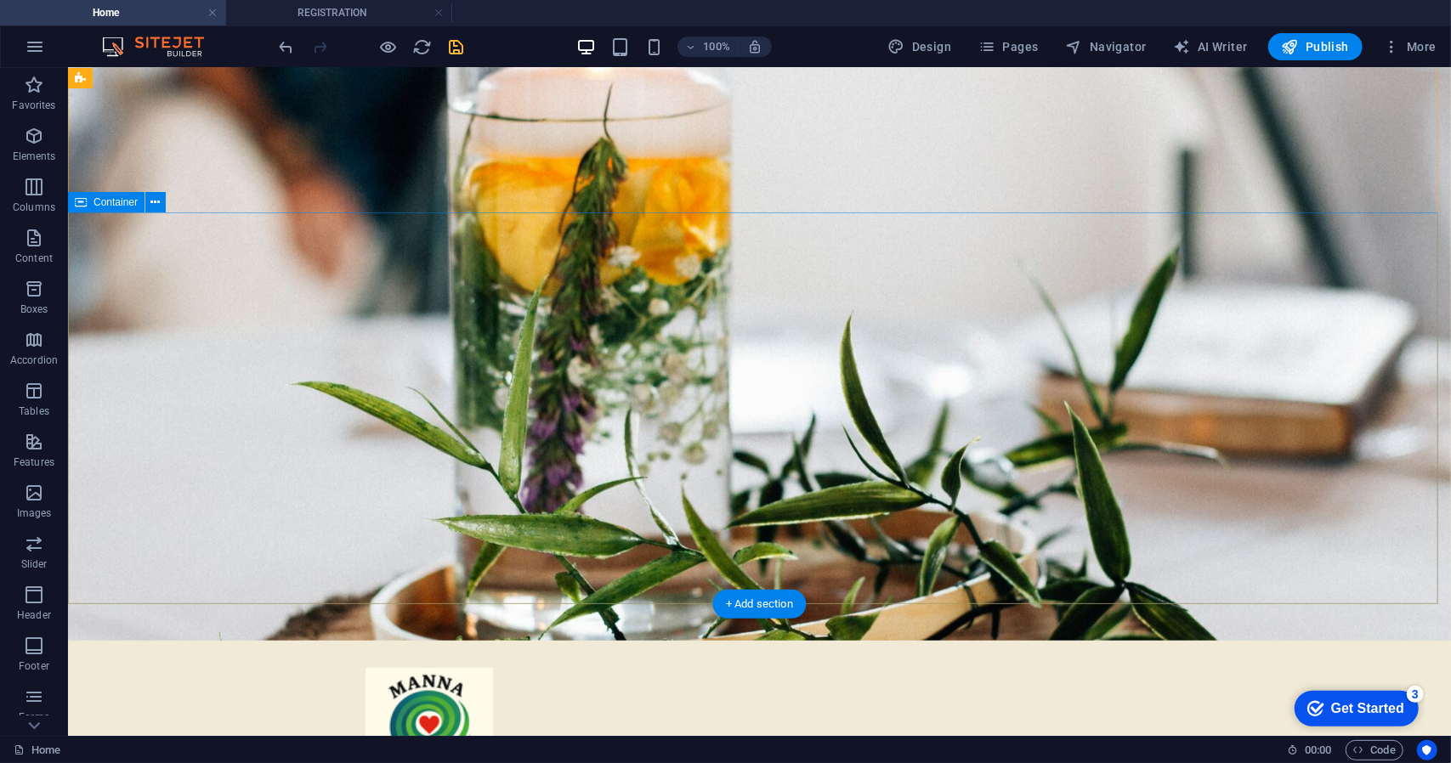
scroll to position [0, 0]
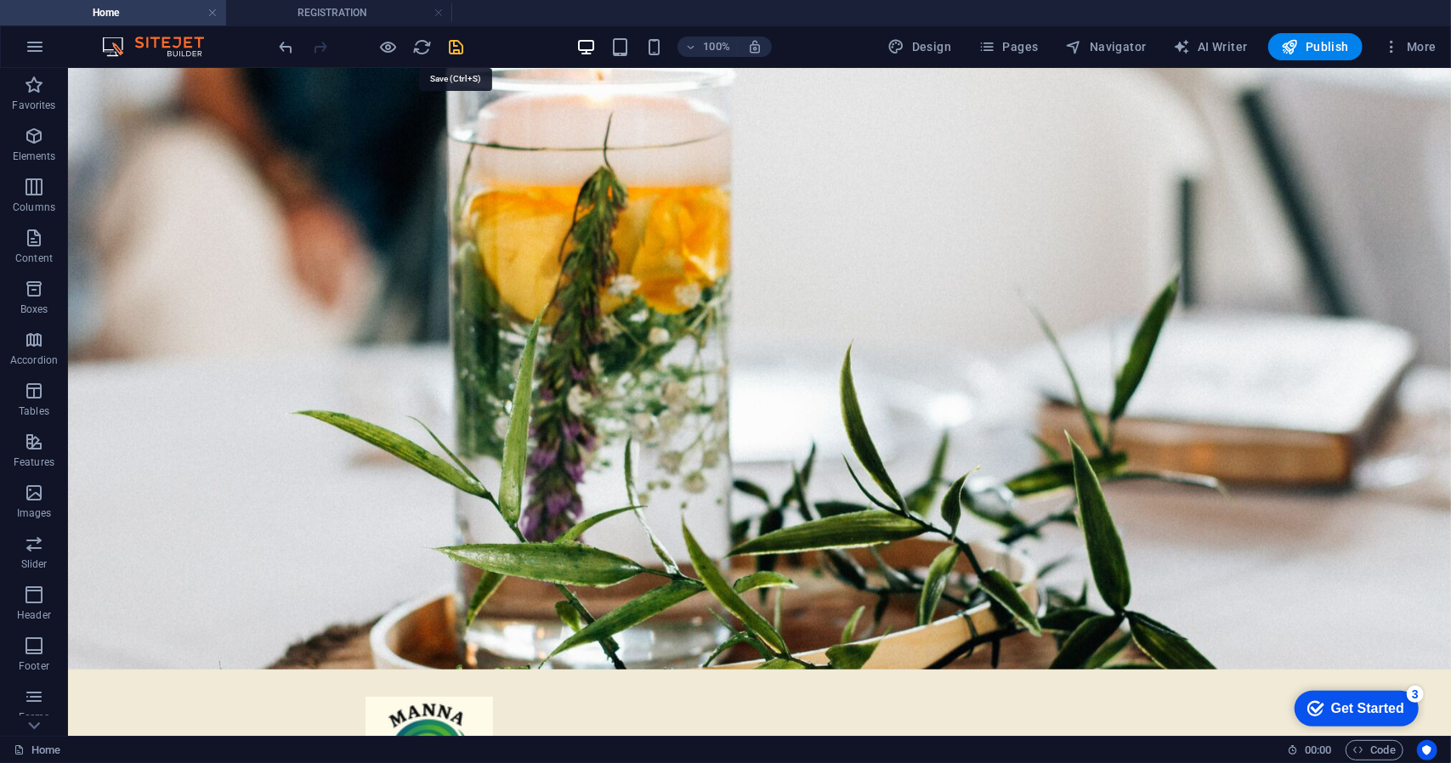
click at [461, 50] on icon "save" at bounding box center [457, 47] width 20 height 20
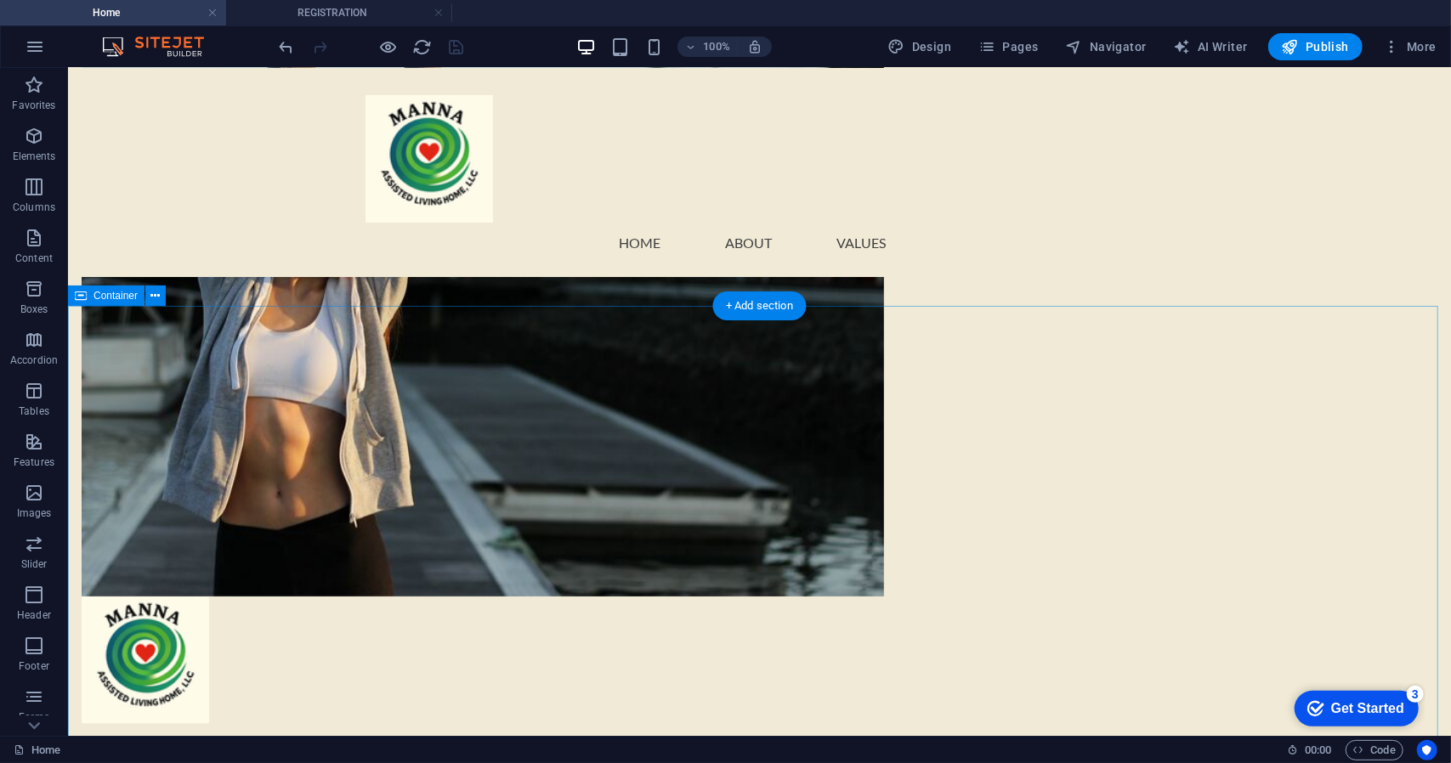
scroll to position [1339, 0]
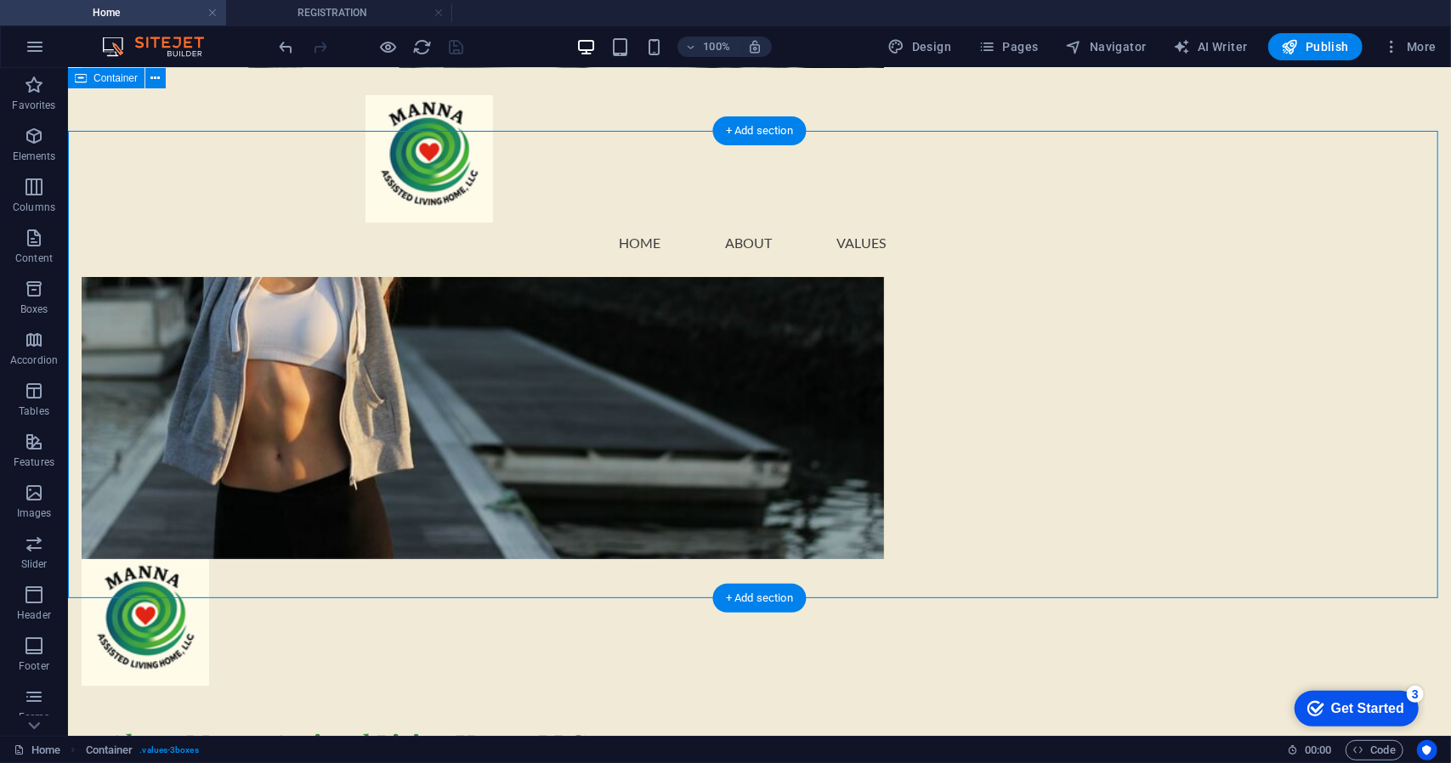
scroll to position [1169, 0]
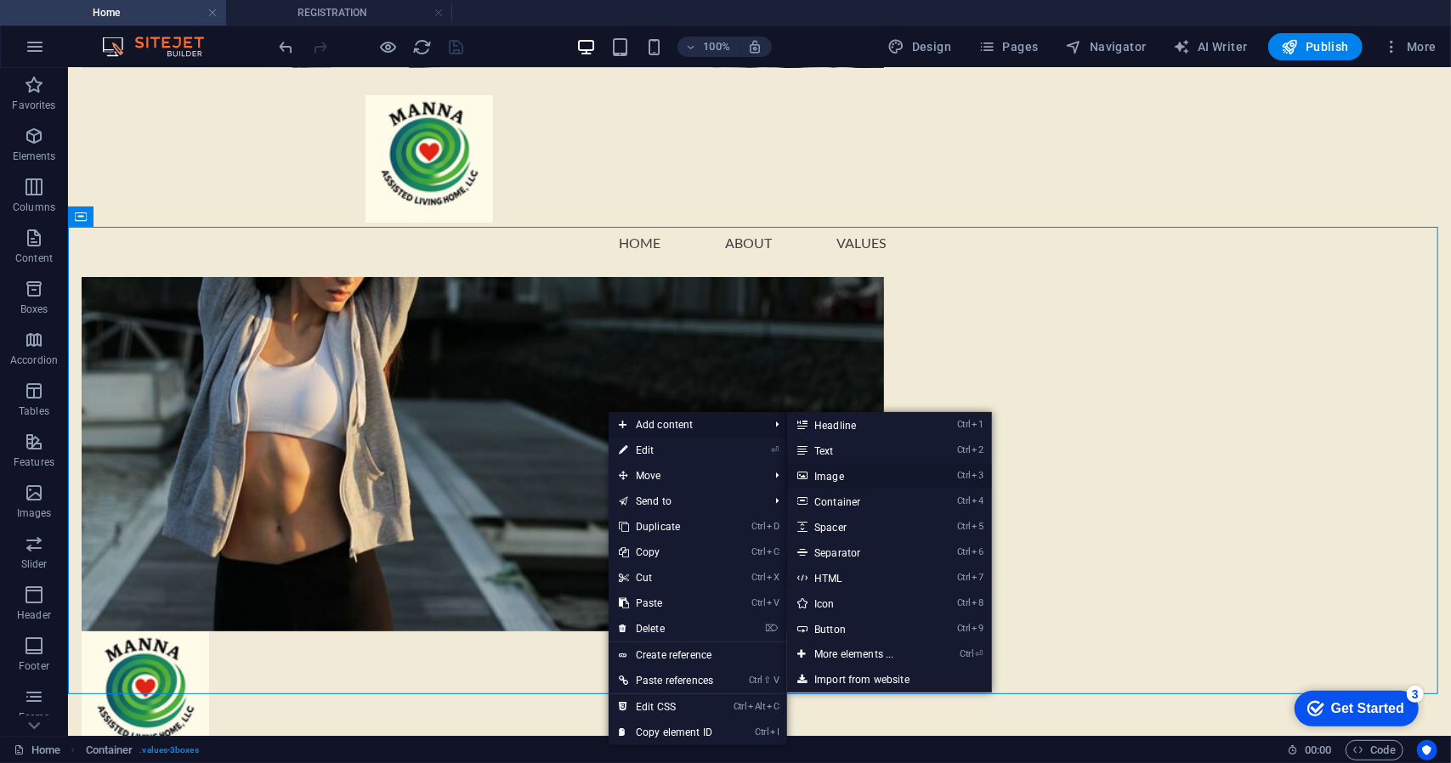
click at [838, 468] on link "Ctrl 3 Image" at bounding box center [857, 475] width 140 height 25
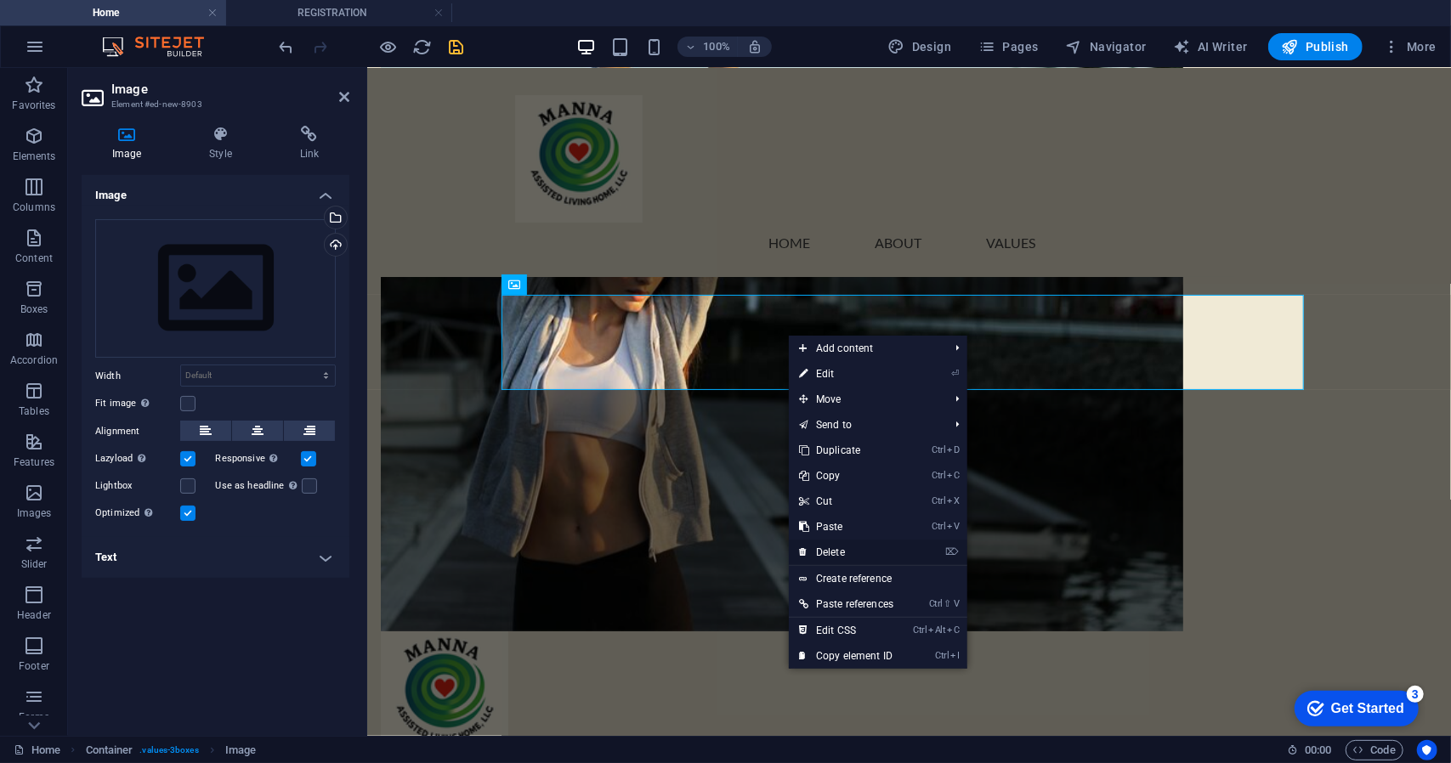
click at [851, 546] on link "⌦ Delete" at bounding box center [846, 552] width 115 height 25
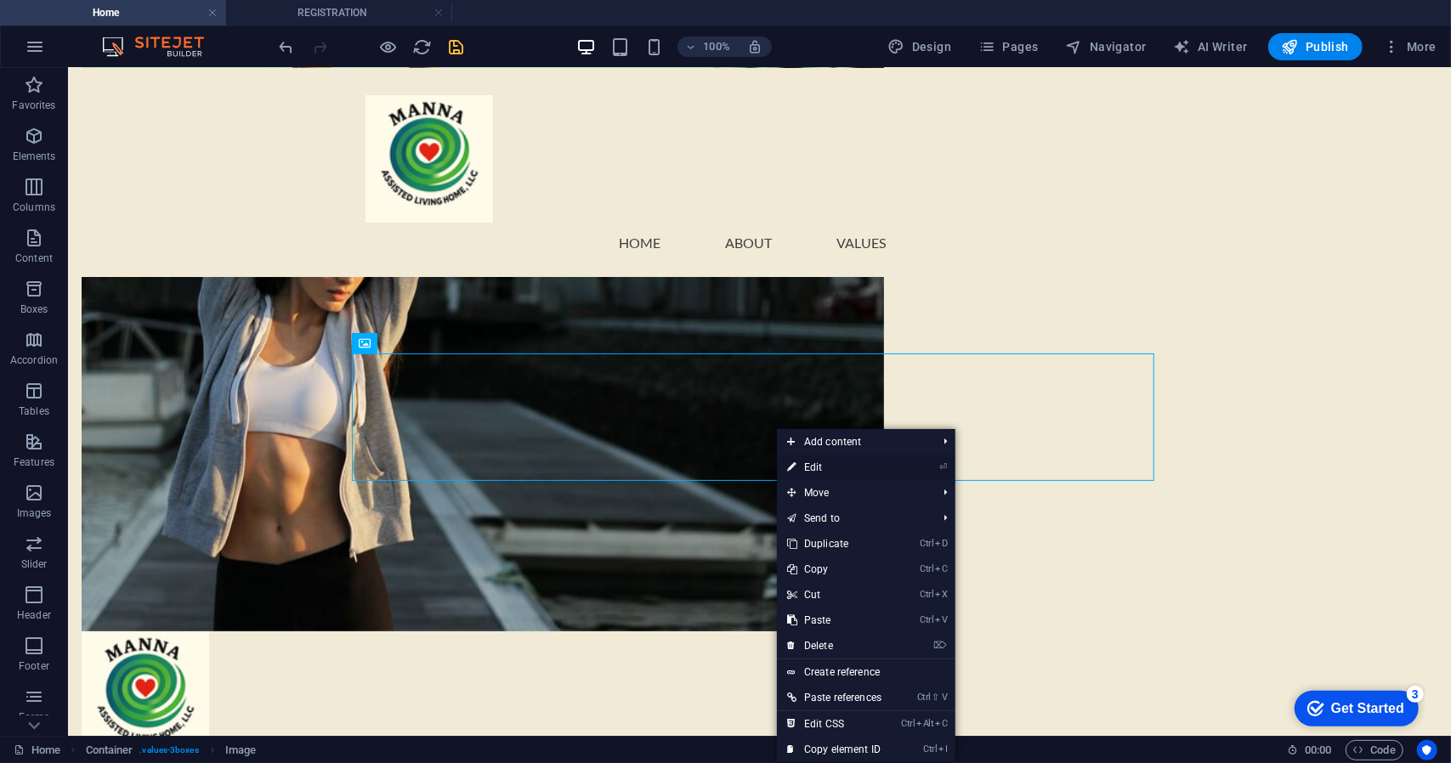
click at [817, 458] on link "⏎ Edit" at bounding box center [834, 467] width 115 height 25
select select "px"
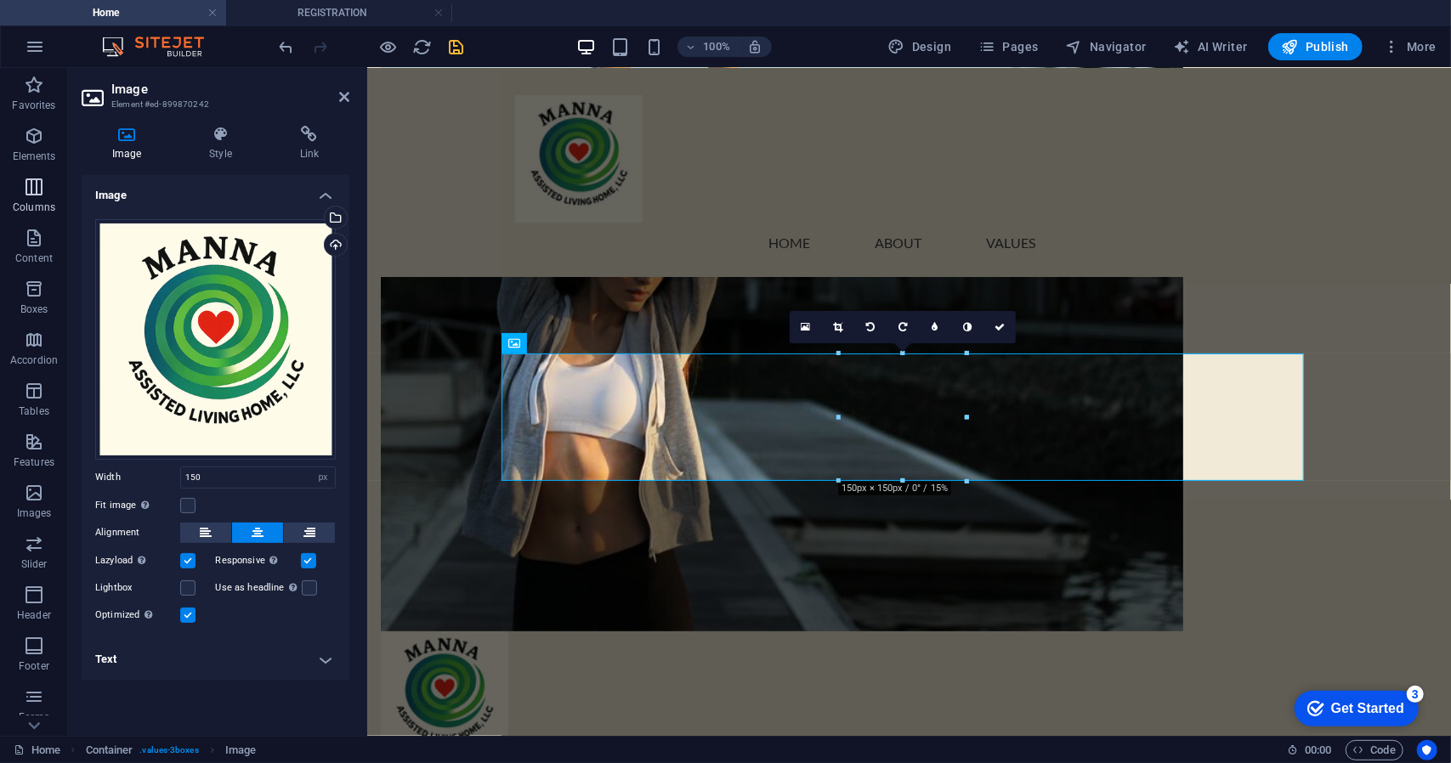
click at [31, 188] on icon "button" at bounding box center [34, 187] width 20 height 20
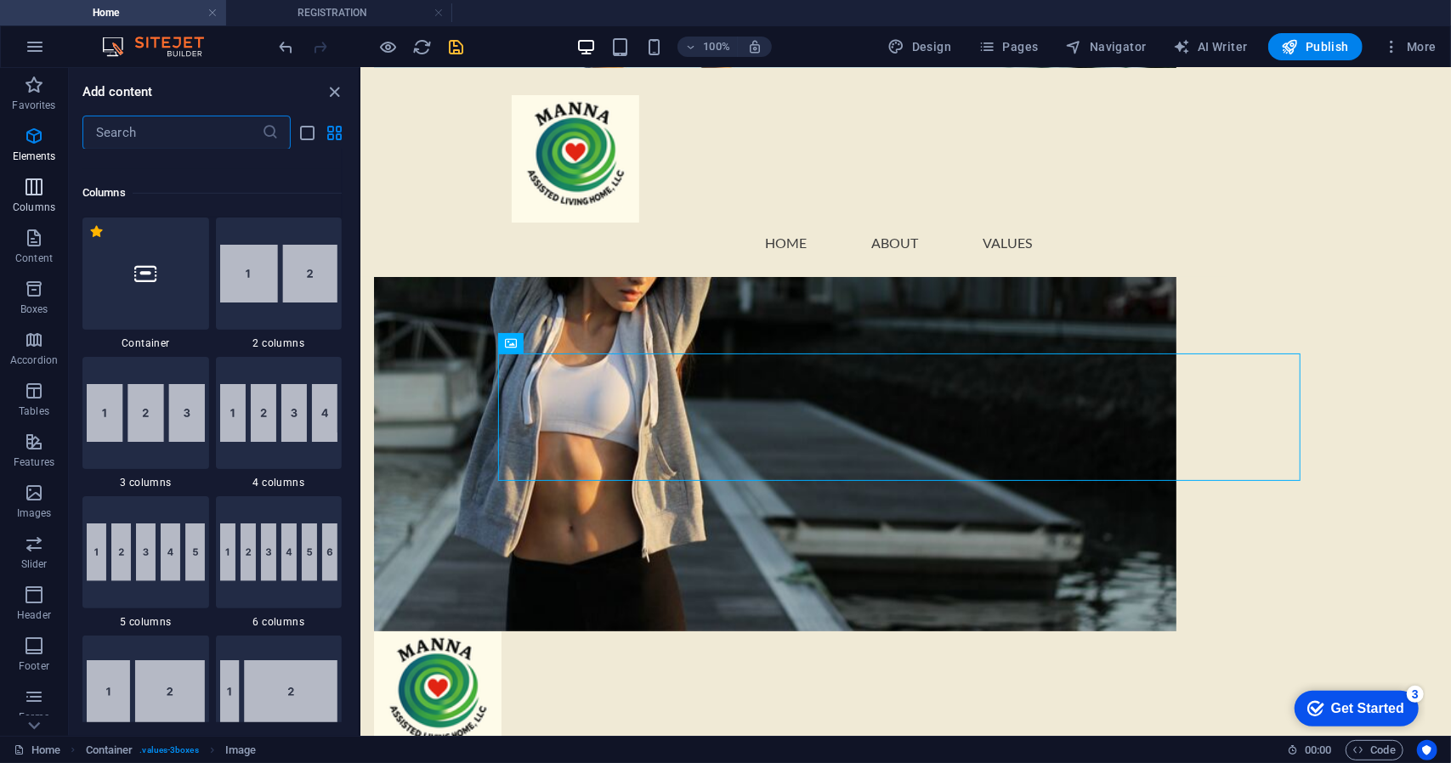
scroll to position [841, 0]
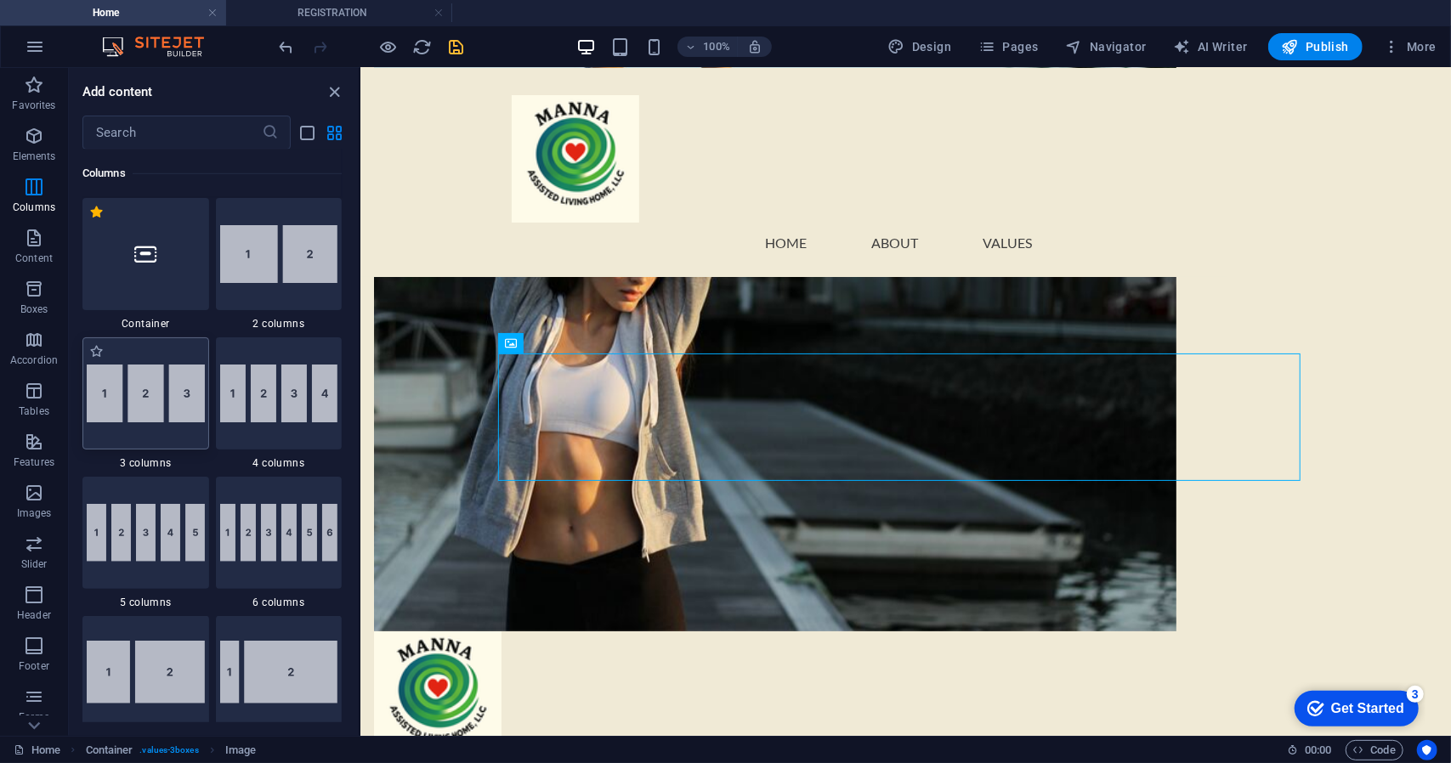
click at [161, 399] on img at bounding box center [146, 394] width 118 height 58
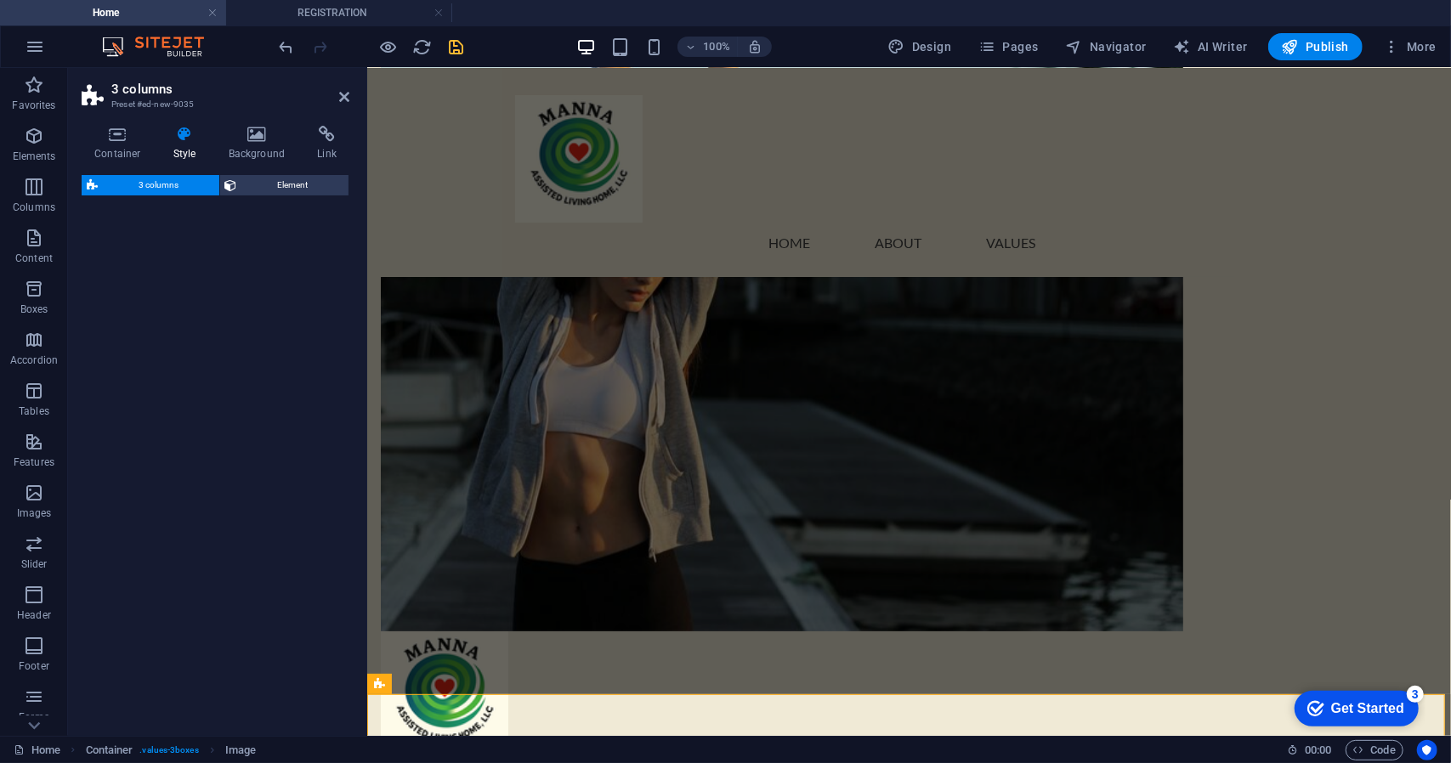
select select "rem"
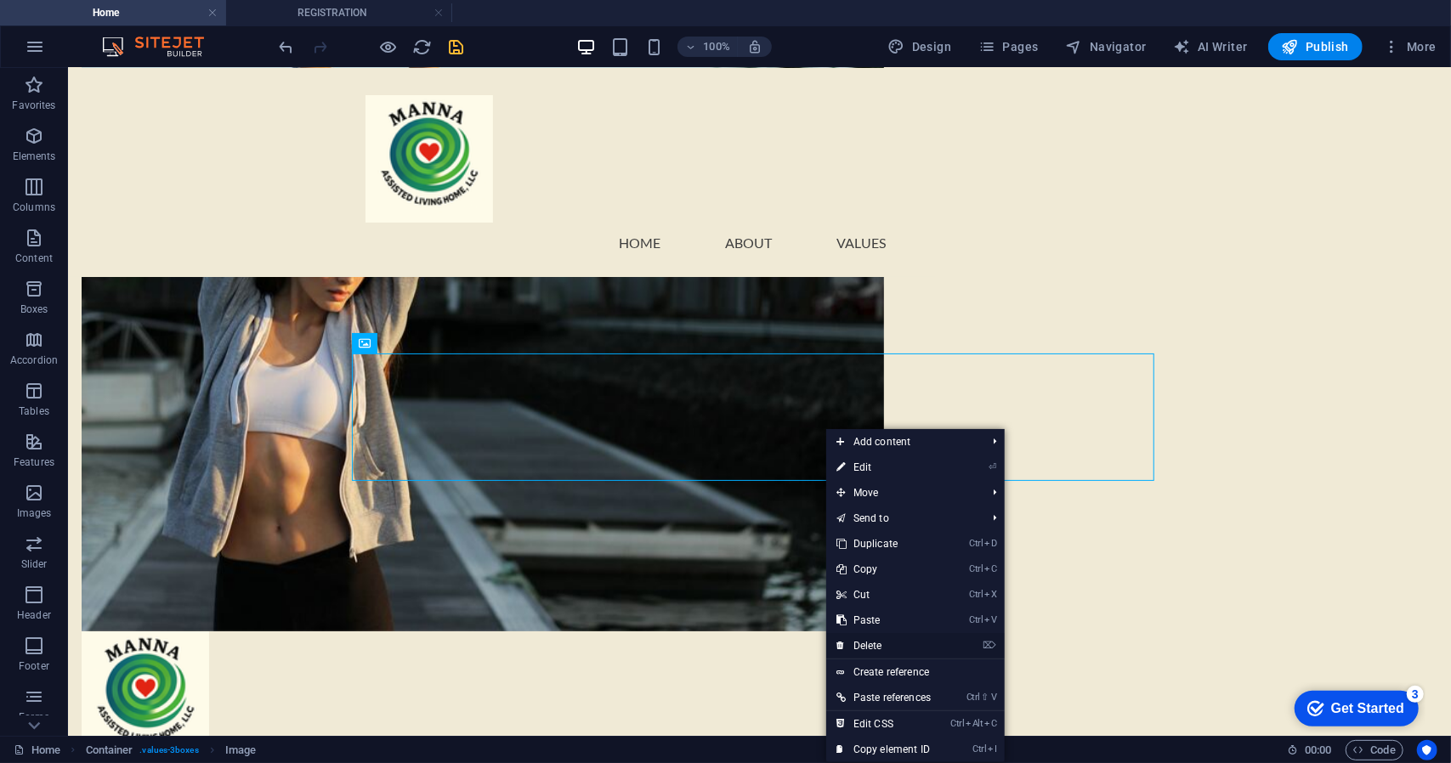
click at [884, 634] on link "⌦ Delete" at bounding box center [883, 645] width 115 height 25
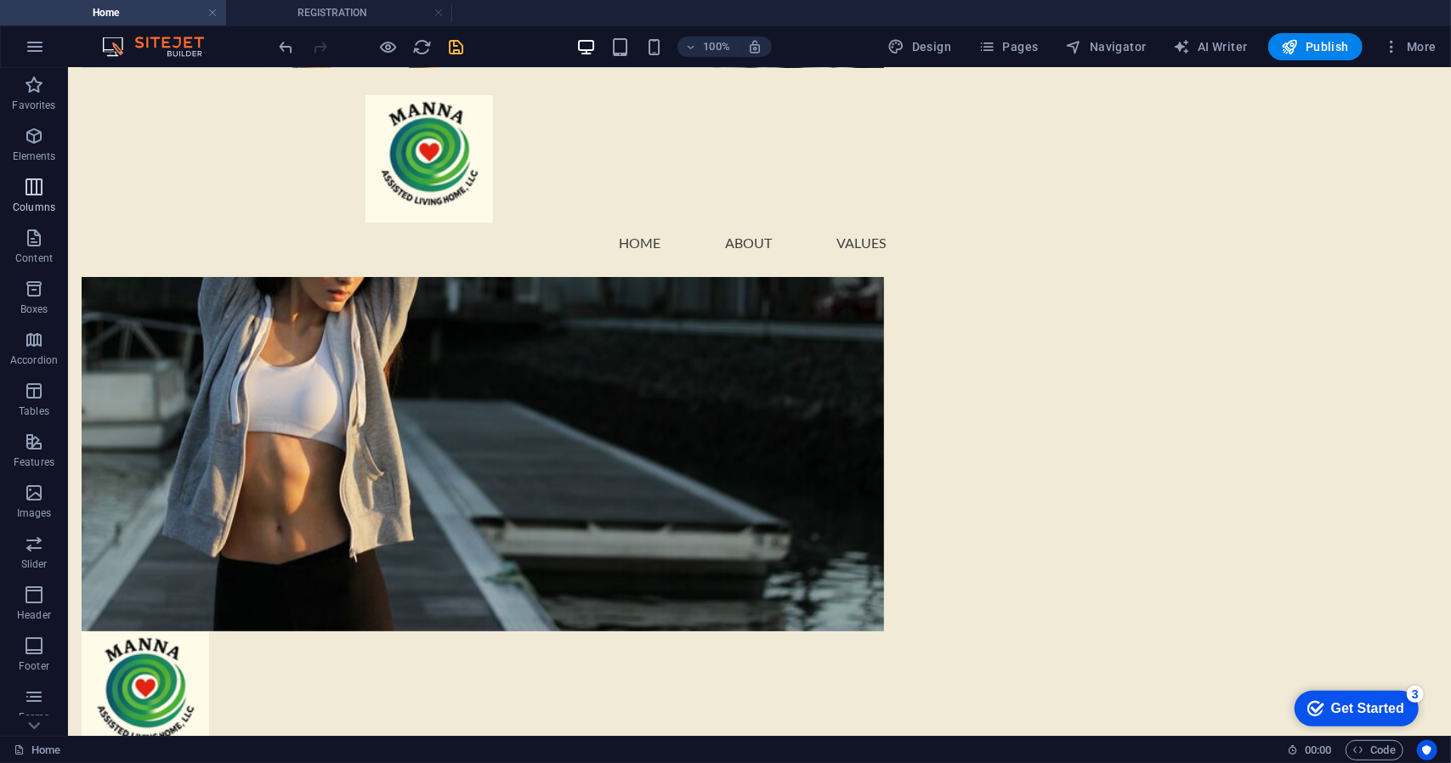
click at [37, 192] on icon "button" at bounding box center [34, 187] width 20 height 20
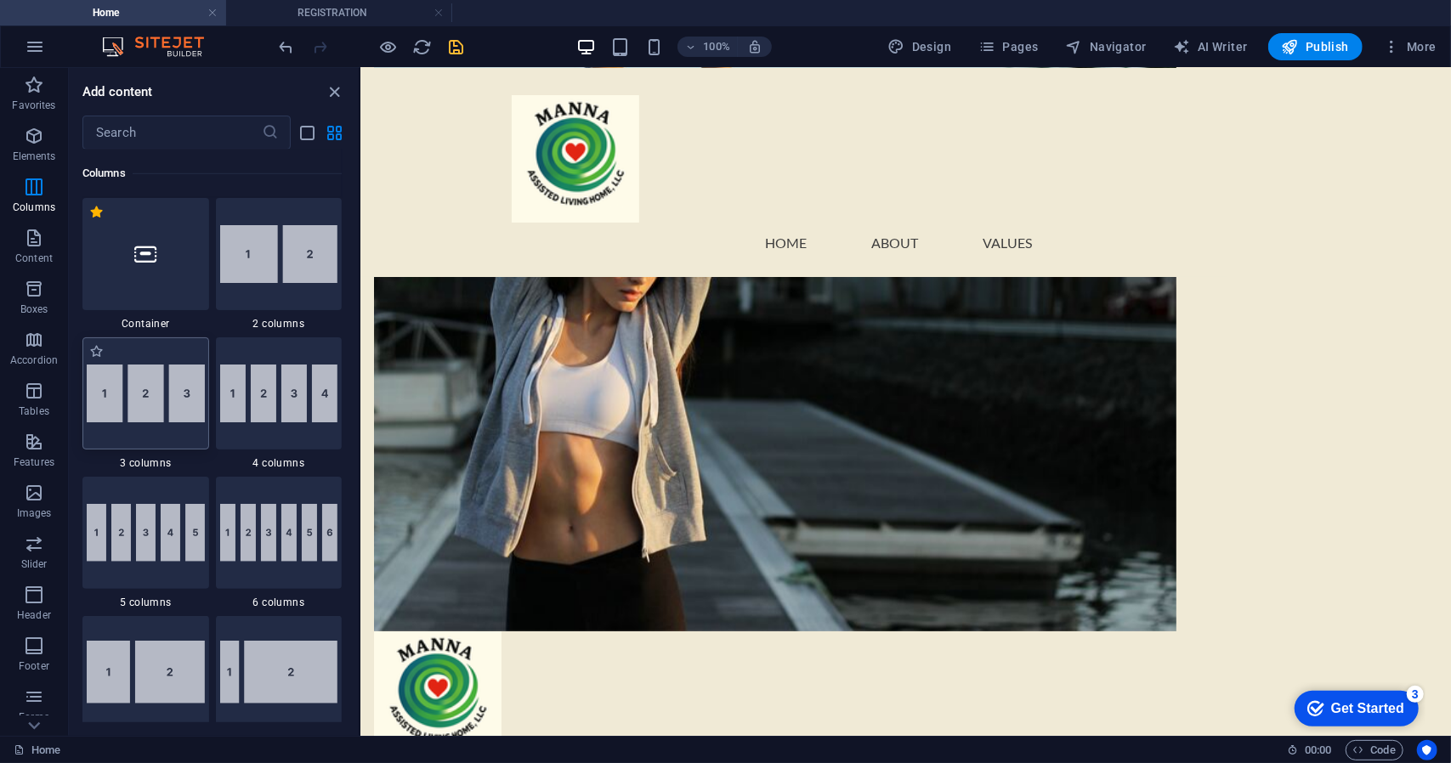
click at [176, 409] on img at bounding box center [146, 394] width 118 height 58
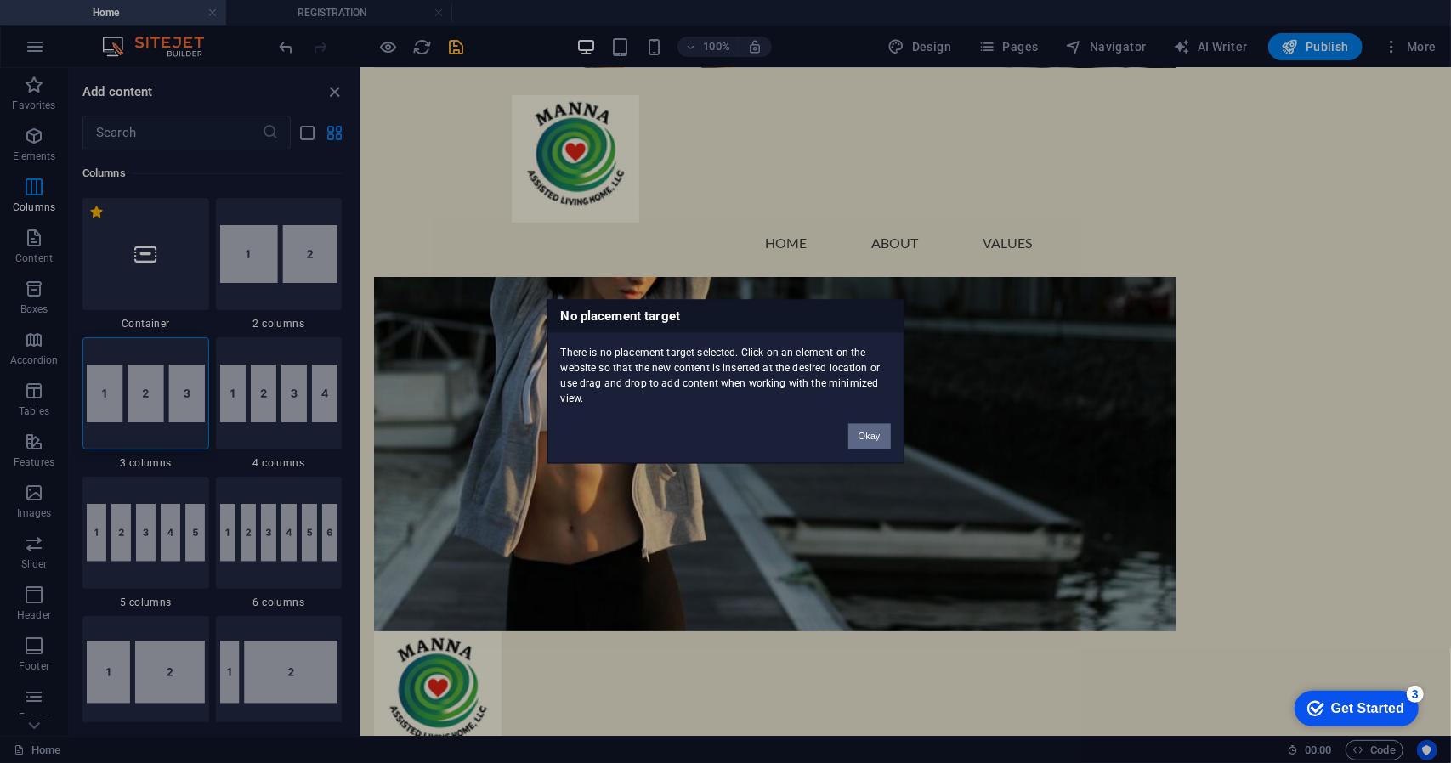
click at [878, 431] on button "Okay" at bounding box center [869, 436] width 42 height 25
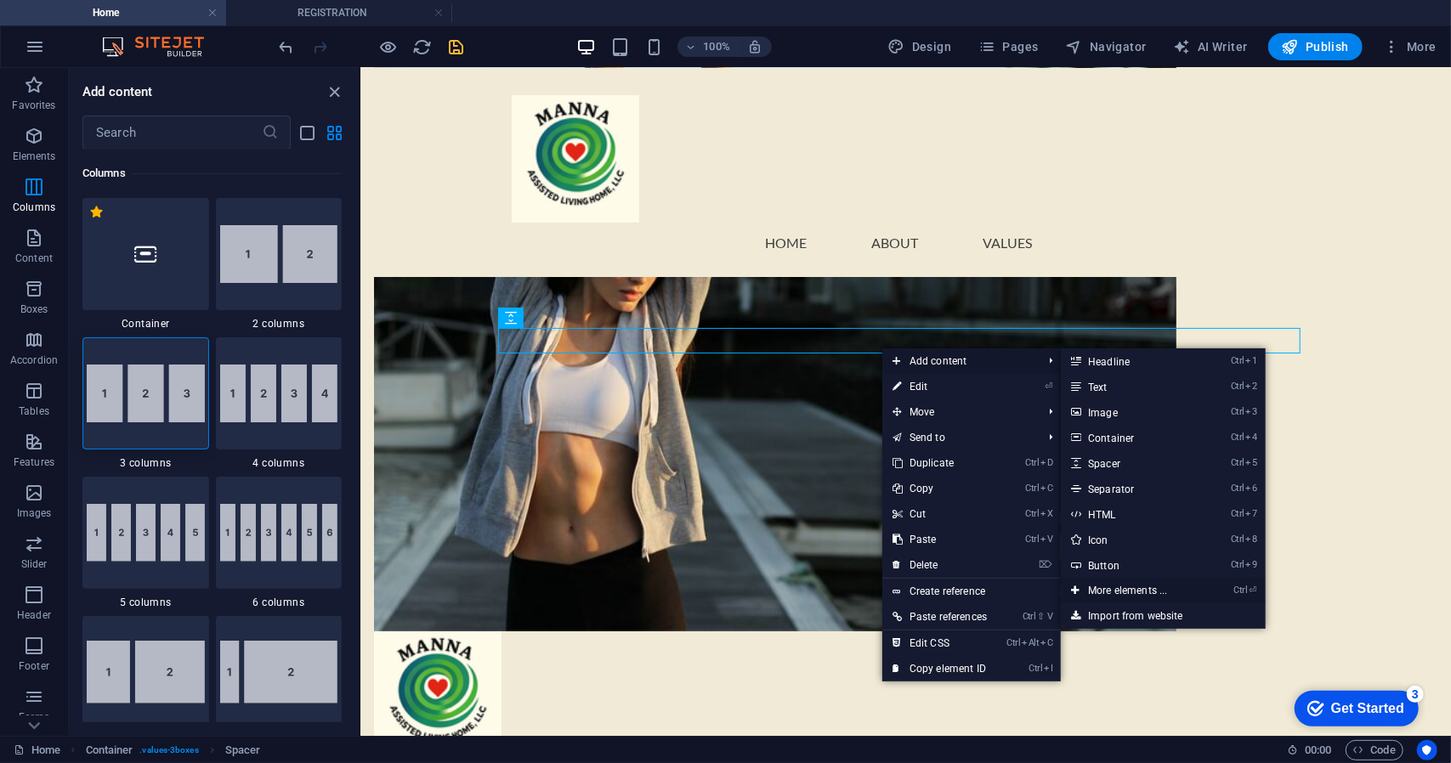
click at [1153, 583] on link "Ctrl ⏎ More elements ..." at bounding box center [1130, 590] width 140 height 25
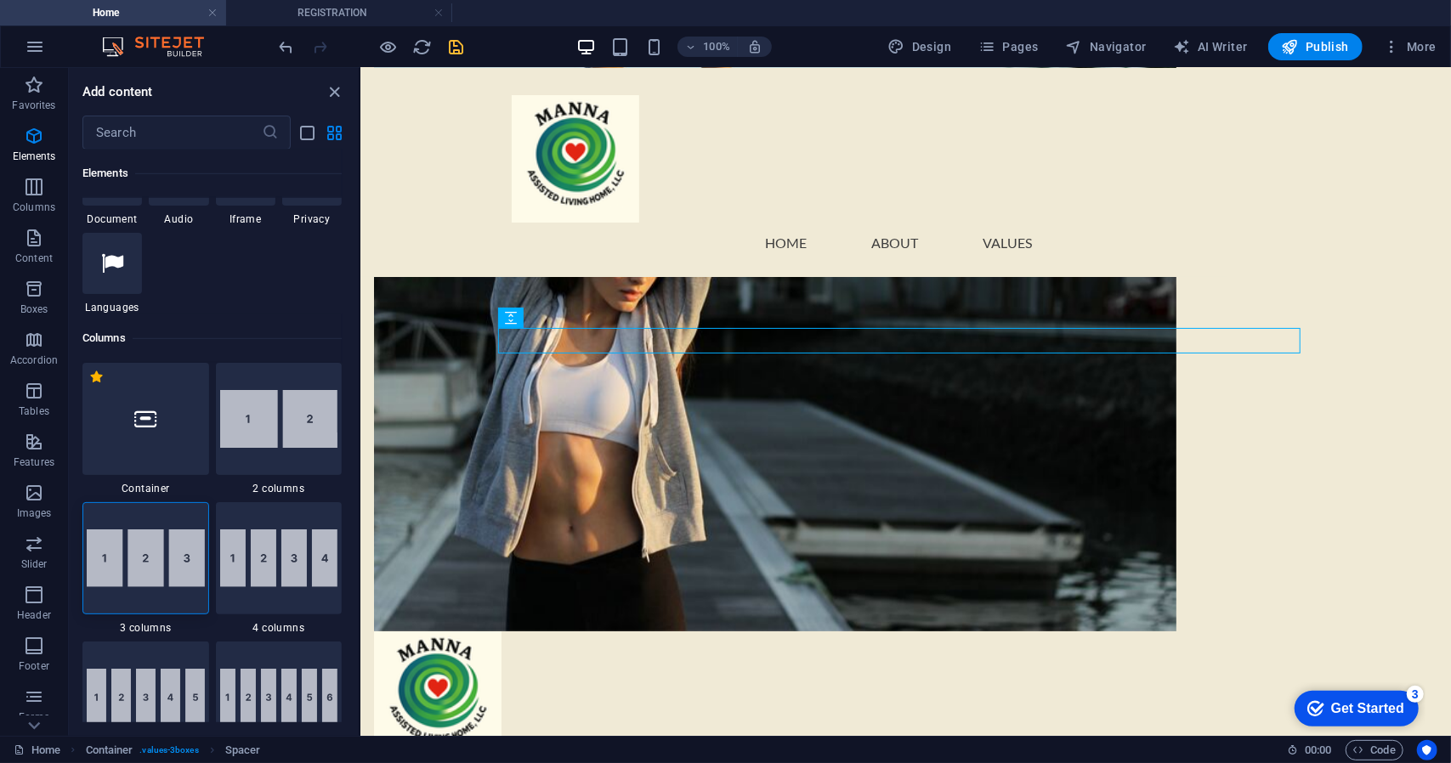
scroll to position [691, 0]
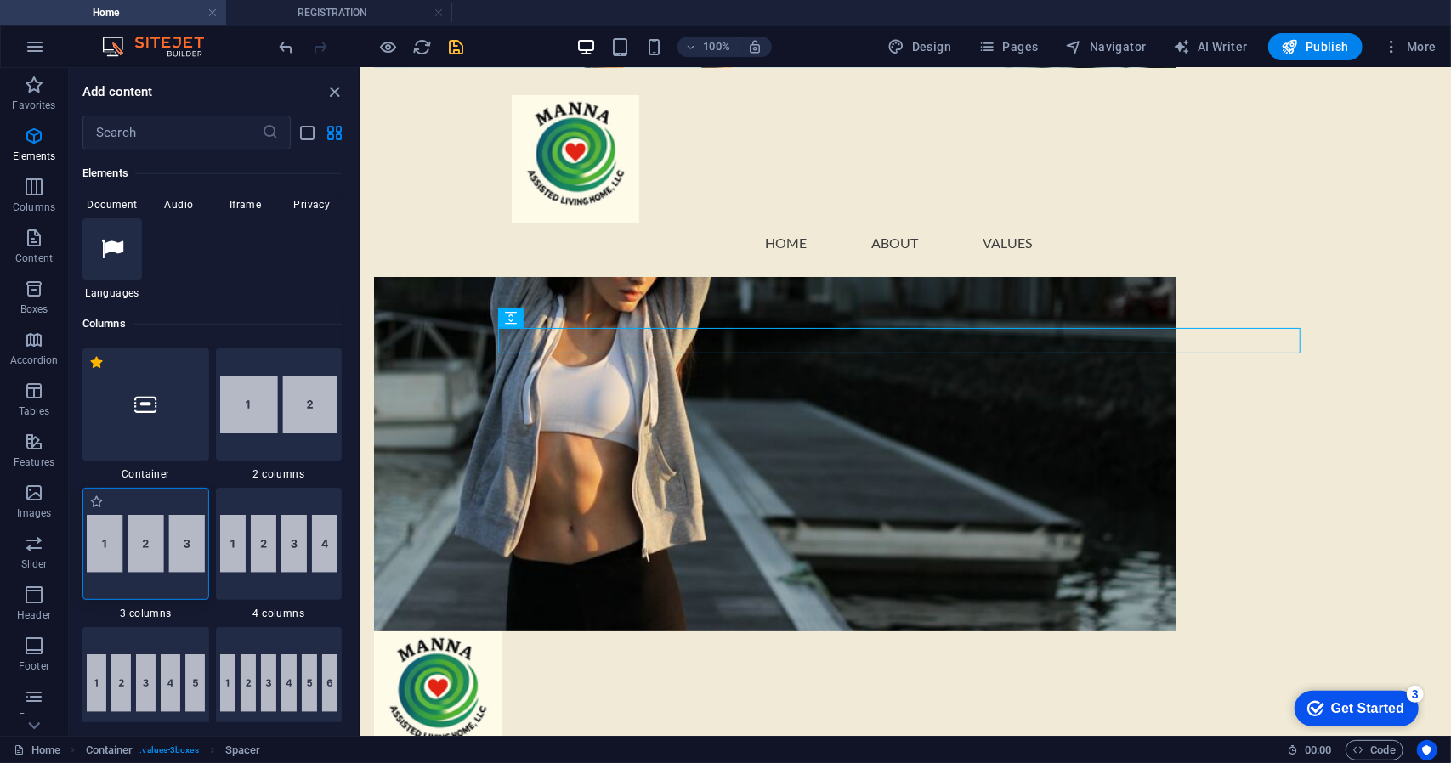
click at [165, 553] on img at bounding box center [146, 544] width 118 height 58
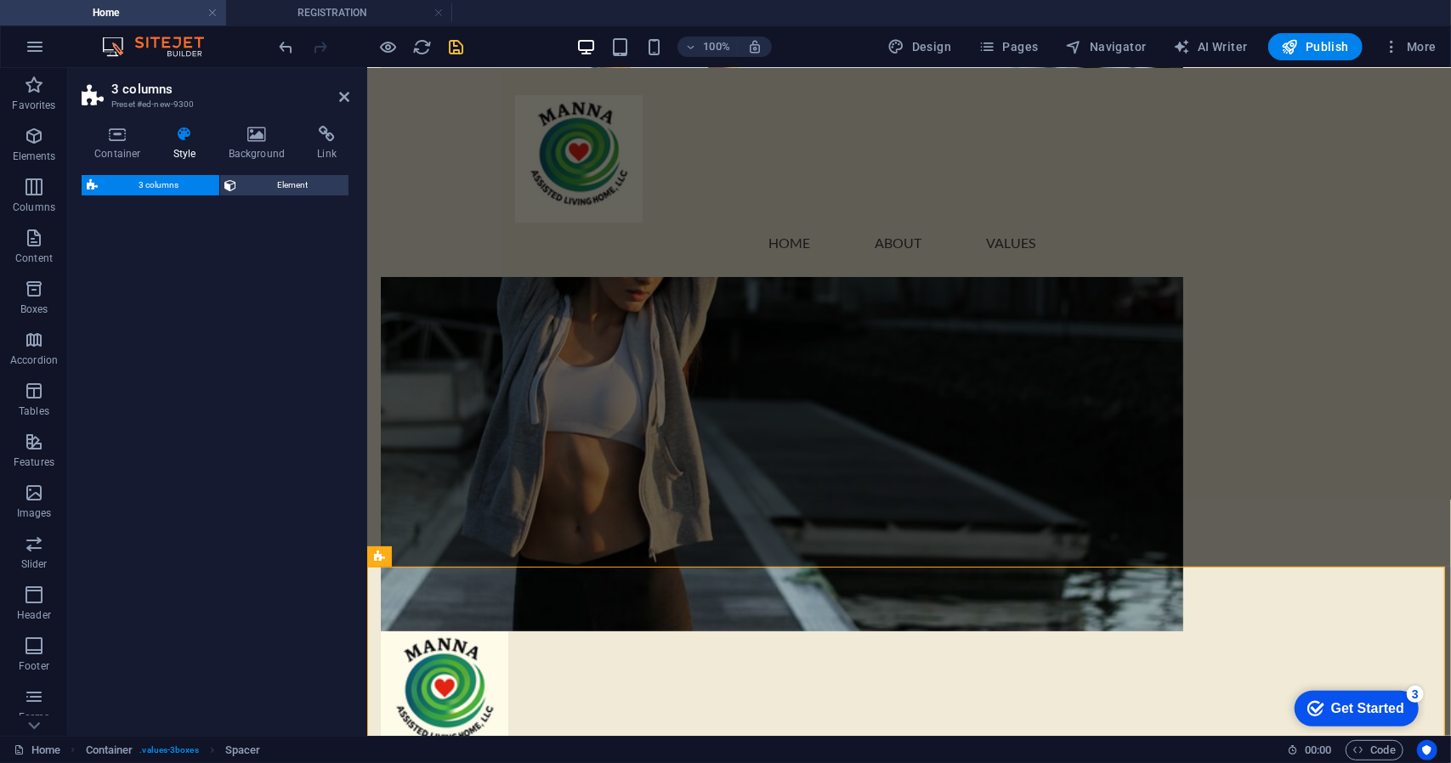
select select "rem"
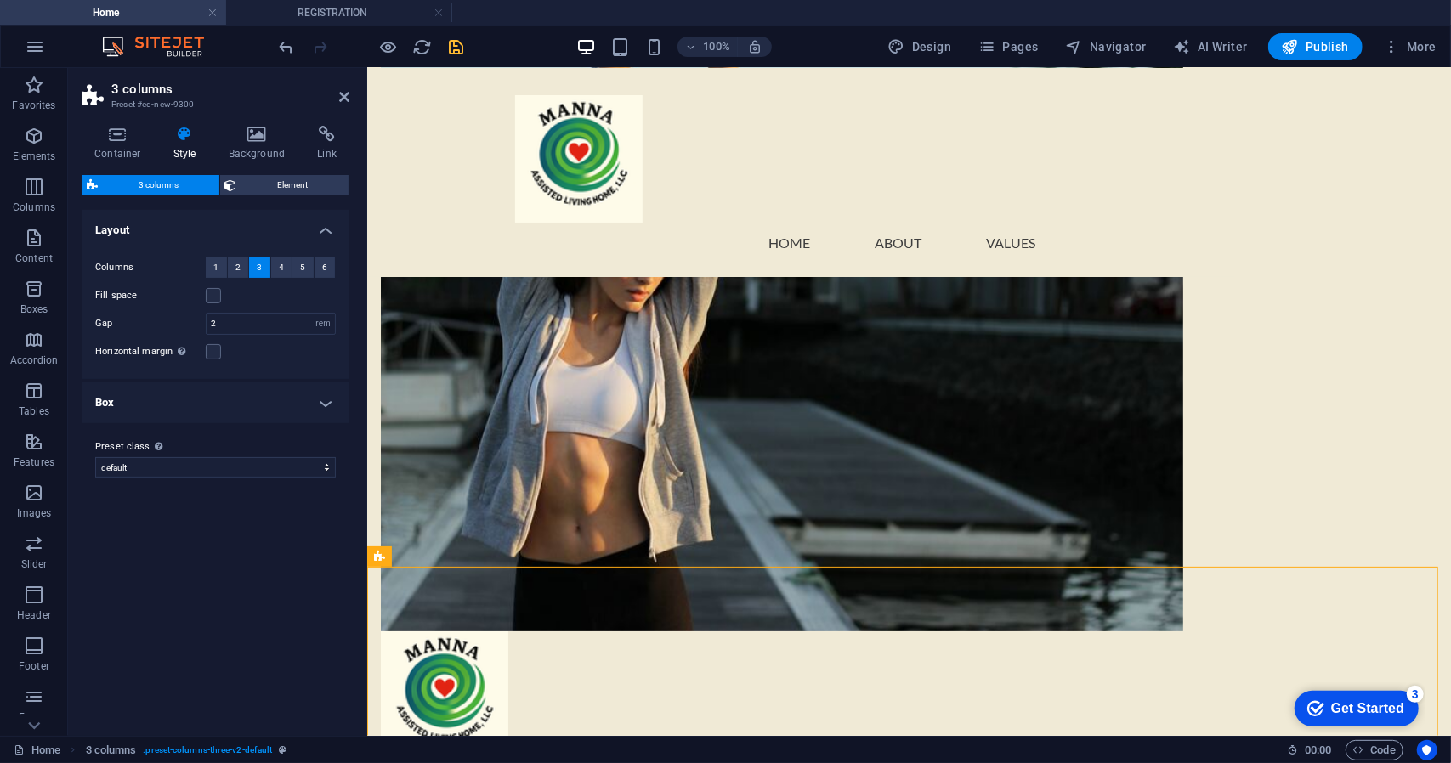
drag, startPoint x: 868, startPoint y: 598, endPoint x: 879, endPoint y: 581, distance: 20.7
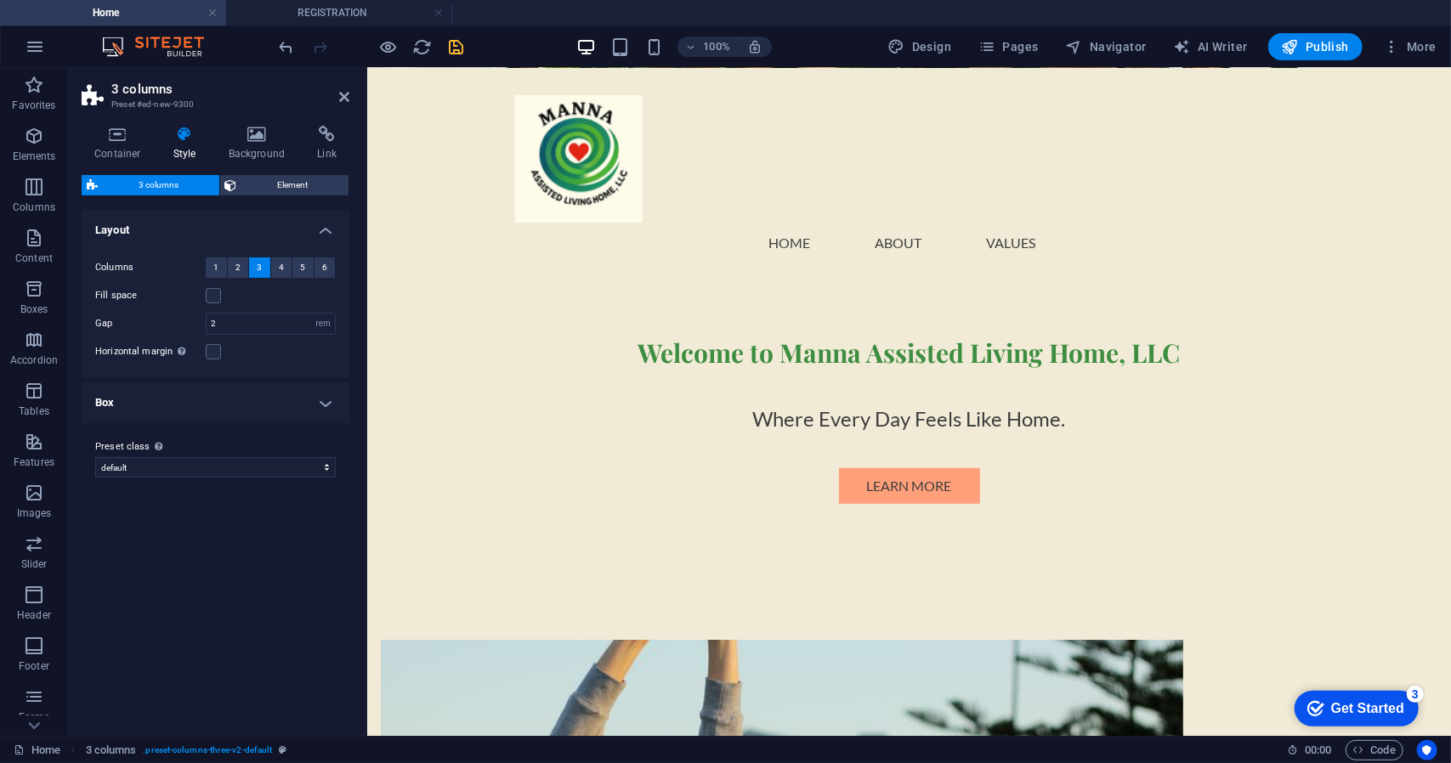
scroll to position [436, 0]
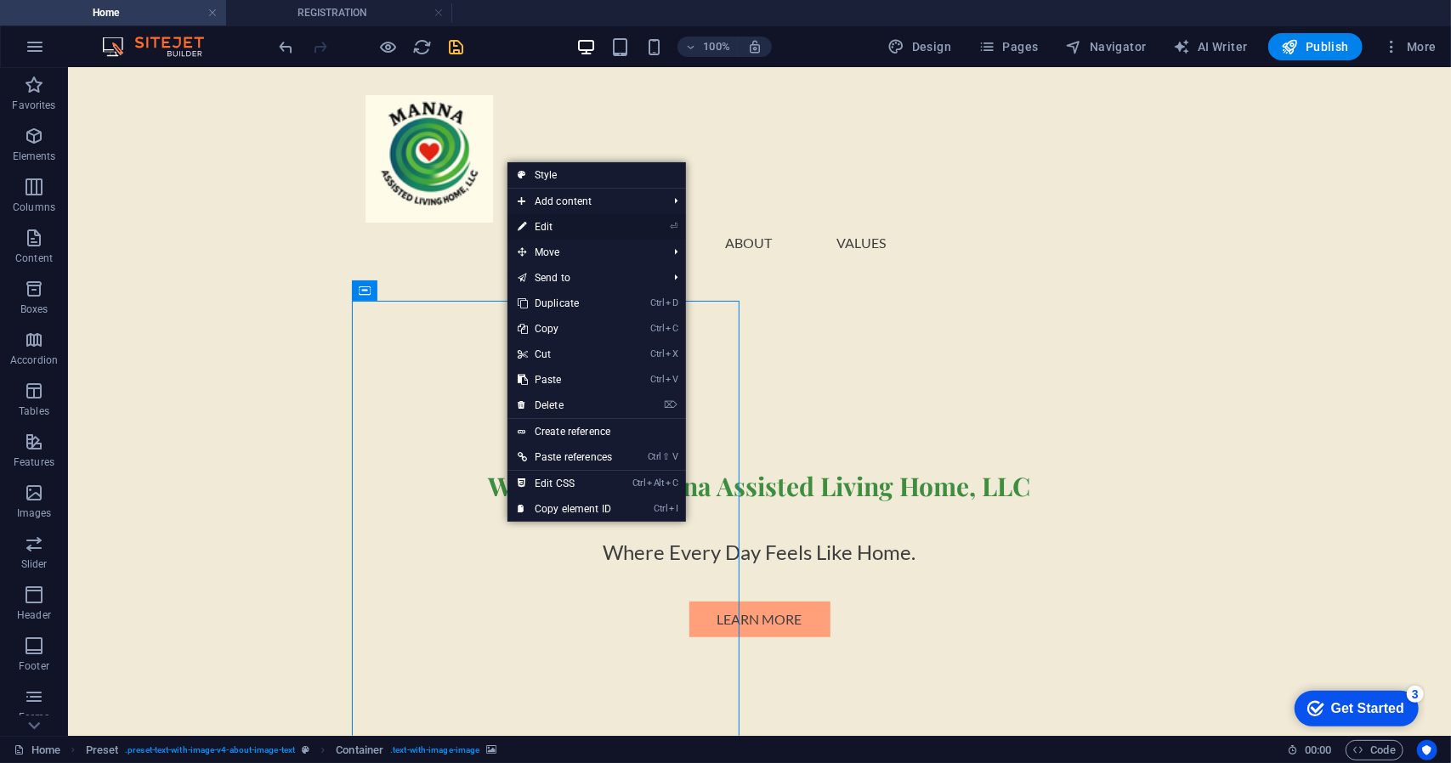
drag, startPoint x: 548, startPoint y: 224, endPoint x: 230, endPoint y: 174, distance: 321.7
click at [548, 224] on link "⏎ Edit" at bounding box center [564, 226] width 115 height 25
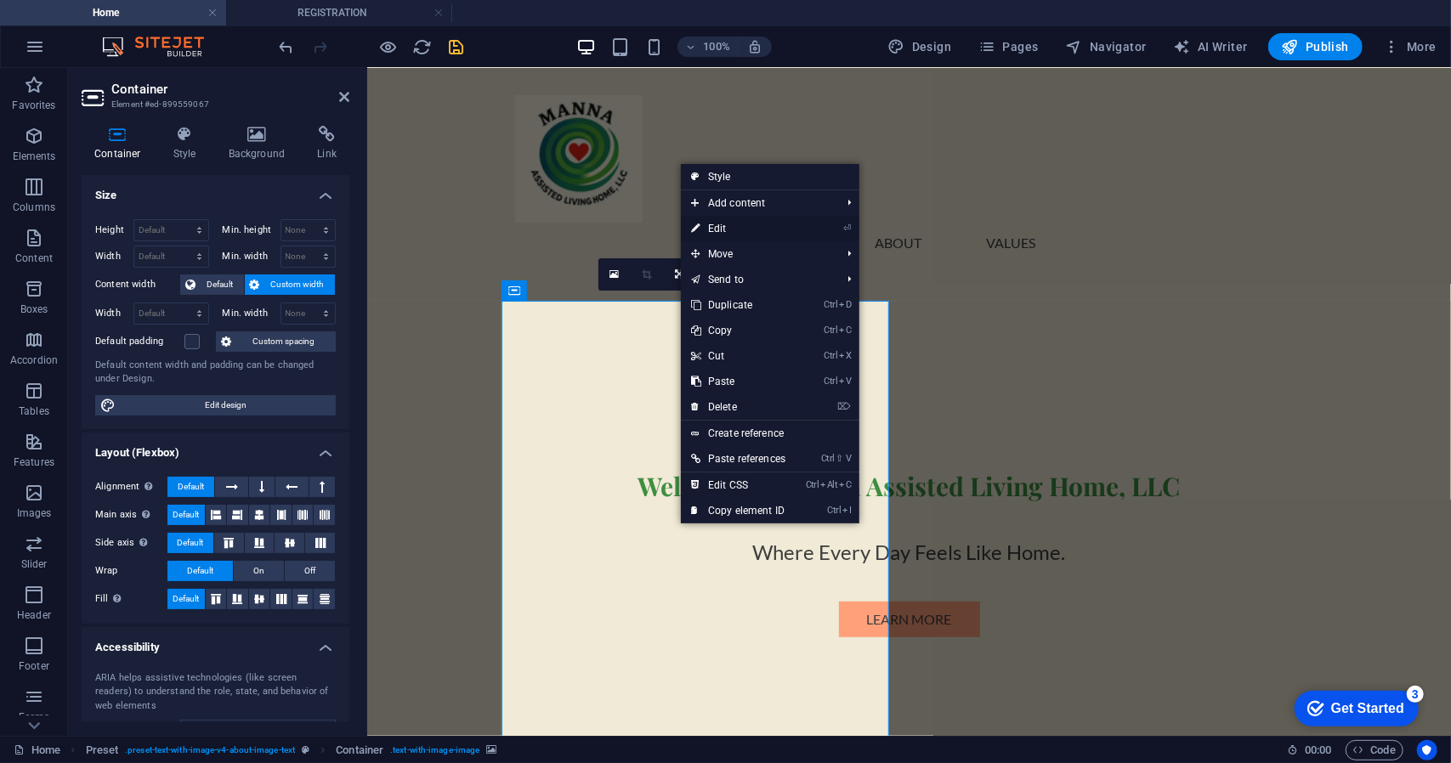
click at [726, 229] on link "⏎ Edit" at bounding box center [738, 228] width 115 height 25
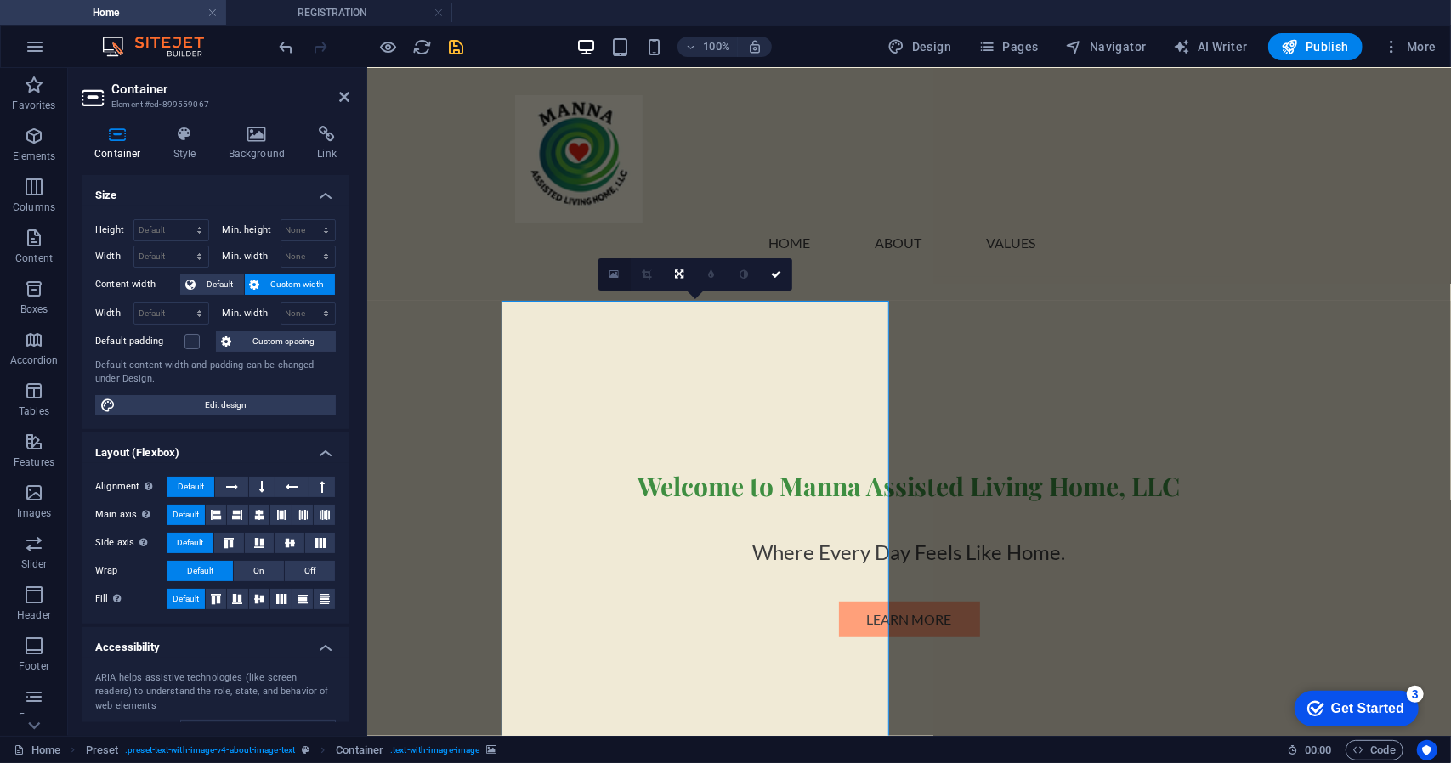
click at [618, 273] on icon at bounding box center [613, 275] width 9 height 12
